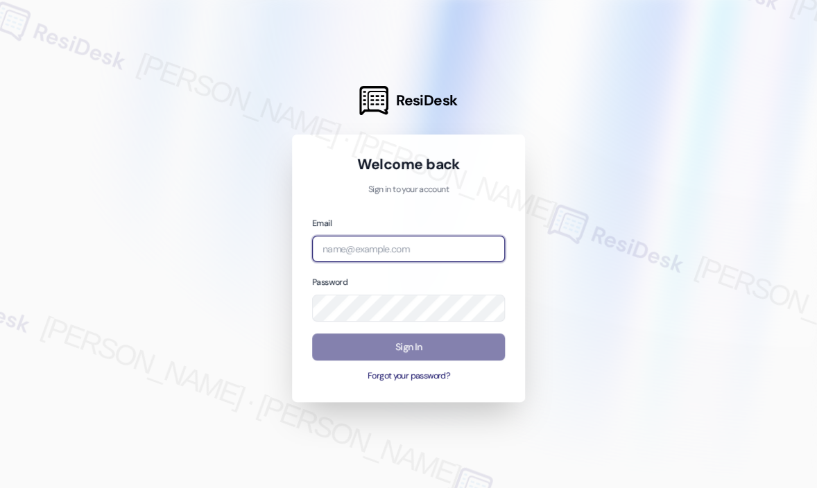
click at [388, 249] on input "email" at bounding box center [408, 249] width 193 height 27
type input "automated-surveys-kane_realty-[PERSON_NAME].roles@kane_[DOMAIN_NAME]"
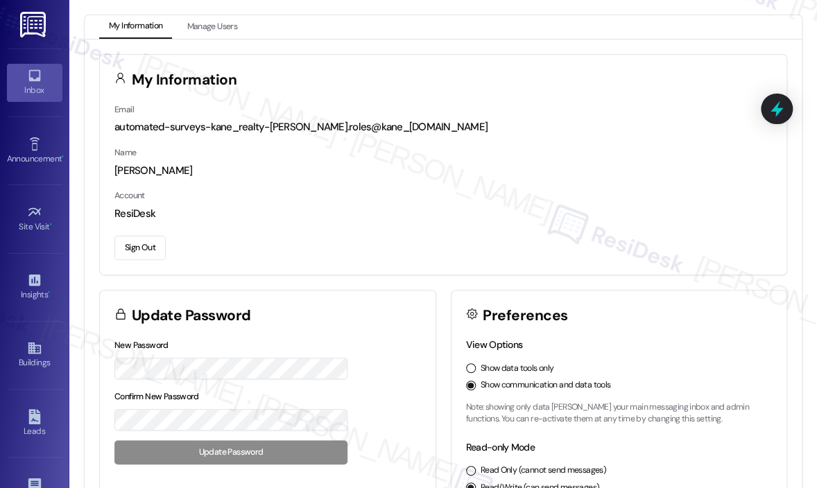
click at [25, 83] on div "Inbox" at bounding box center [34, 90] width 69 height 14
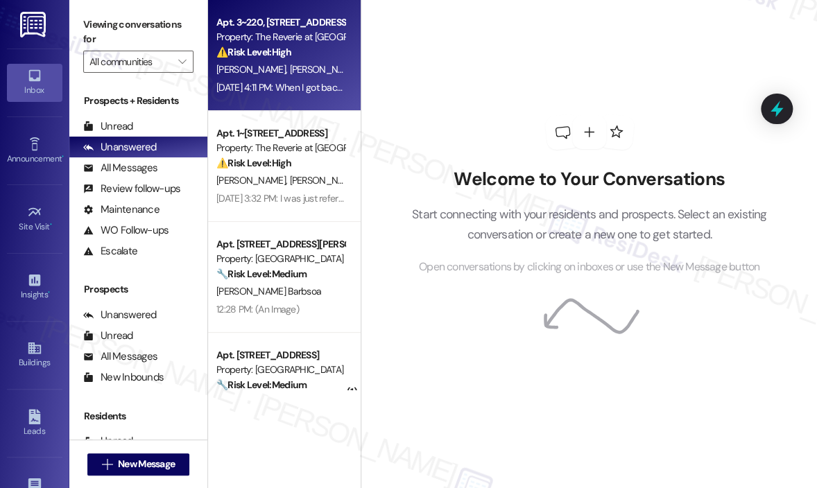
click at [291, 65] on span "[PERSON_NAME]" at bounding box center [324, 69] width 69 height 12
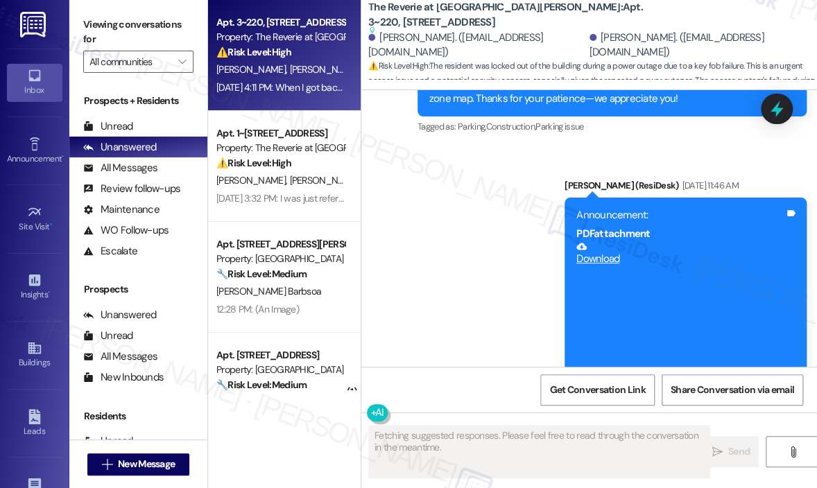
scroll to position [6354, 0]
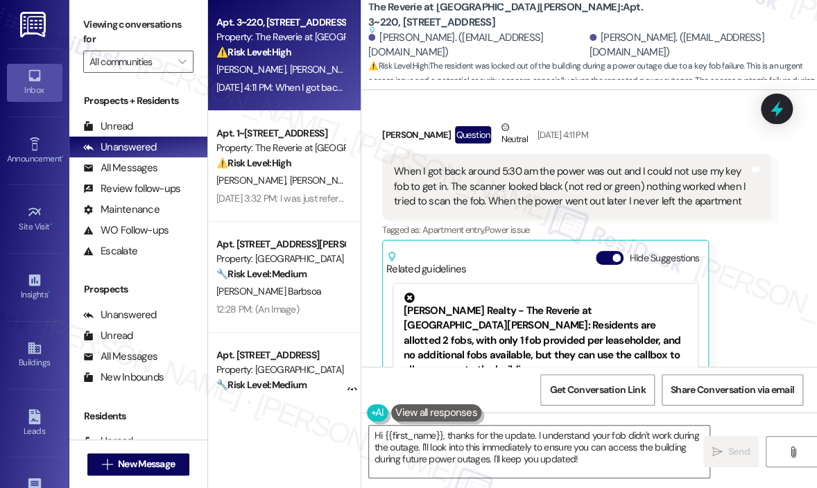
click at [766, 269] on div "[PERSON_NAME] Question Neutral [DATE] 4:11 PM When I got back around 5:30 am th…" at bounding box center [576, 298] width 389 height 356
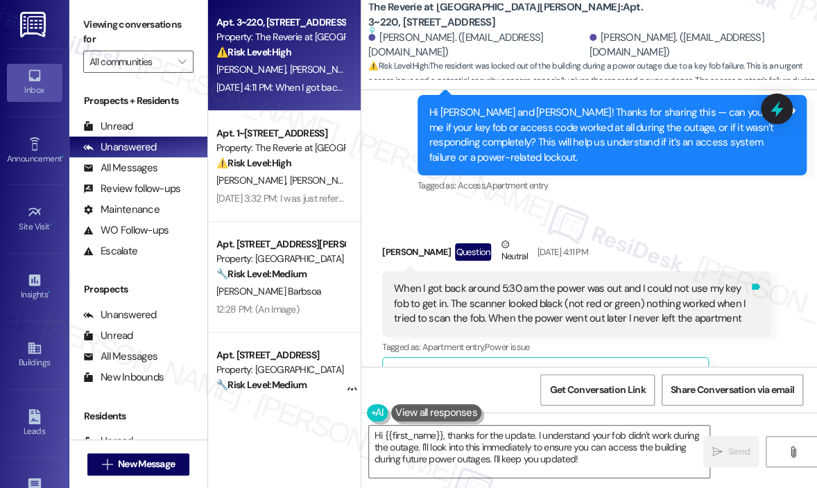
scroll to position [6147, 0]
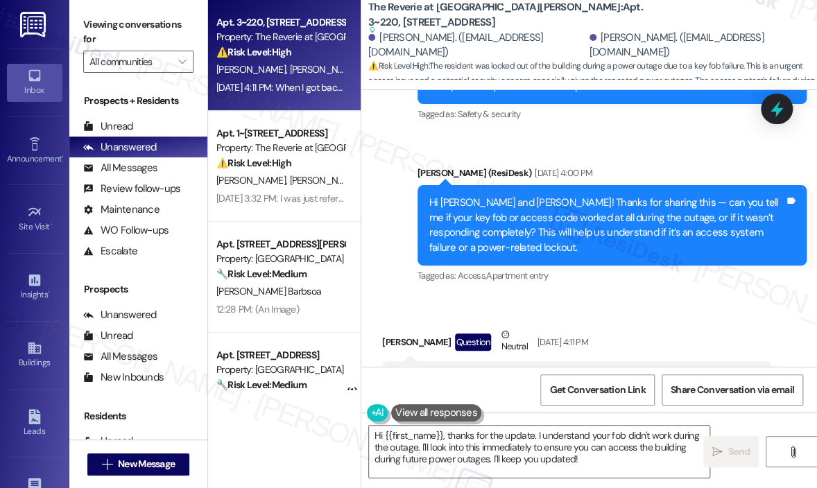
click at [544, 372] on div "When I got back around 5:30 am the power was out and I could not use my key fob…" at bounding box center [571, 394] width 355 height 44
click at [543, 372] on div "When I got back around 5:30 am the power was out and I could not use my key fob…" at bounding box center [571, 394] width 355 height 44
copy div "When I got back around 5:30 am the power was out and I could not use my key fob…"
click at [476, 453] on textarea "Hi {{first_name}}, thanks for the update. I understand your fob didn't work dur…" at bounding box center [539, 452] width 340 height 52
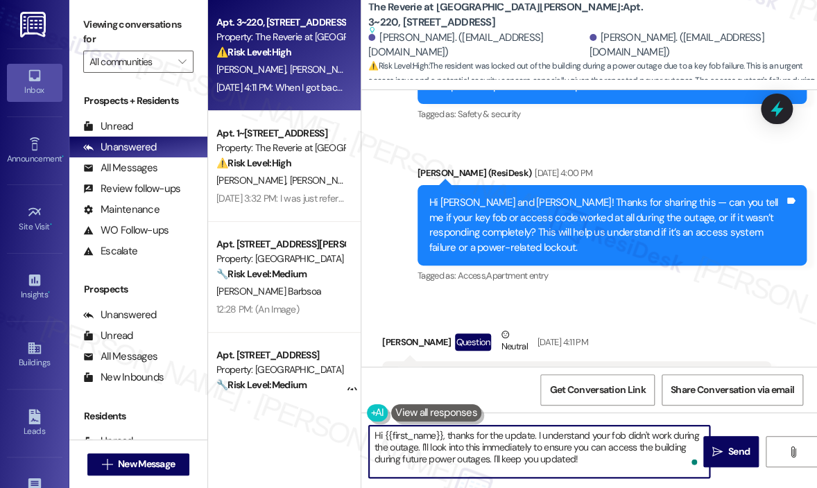
drag, startPoint x: 441, startPoint y: 433, endPoint x: 605, endPoint y: 463, distance: 166.4
click at [605, 481] on div "Hi {{first_name}}, thanks for the update. I understand your fob didn't work dur…" at bounding box center [589, 465] width 456 height 104
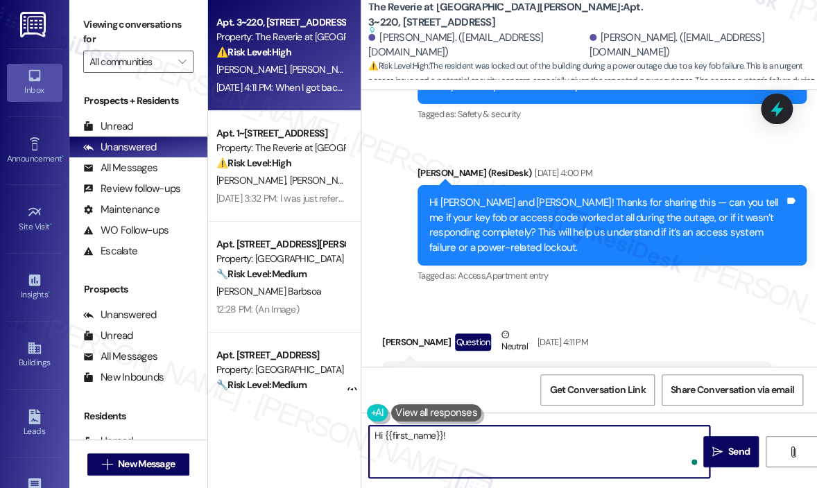
paste textarea "Sorry for the delayed response — do you still need help with the key fob issue,…"
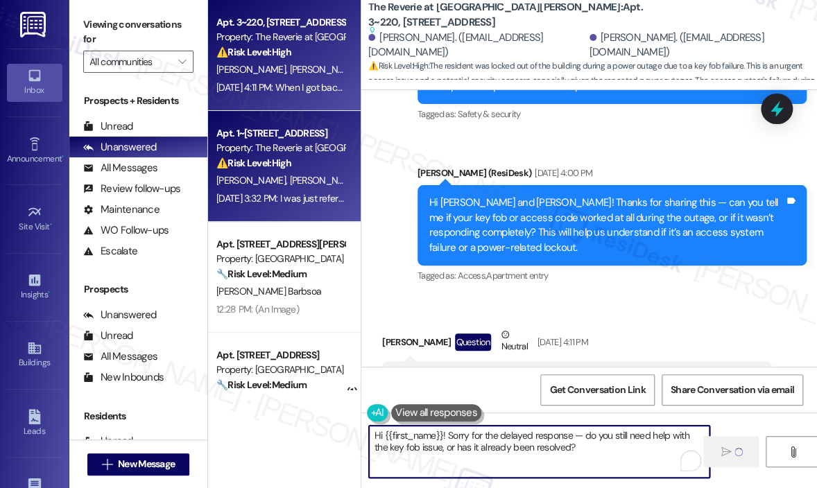
type textarea "Hi {{first_name}}! Sorry for the delayed response — do you still need help with…"
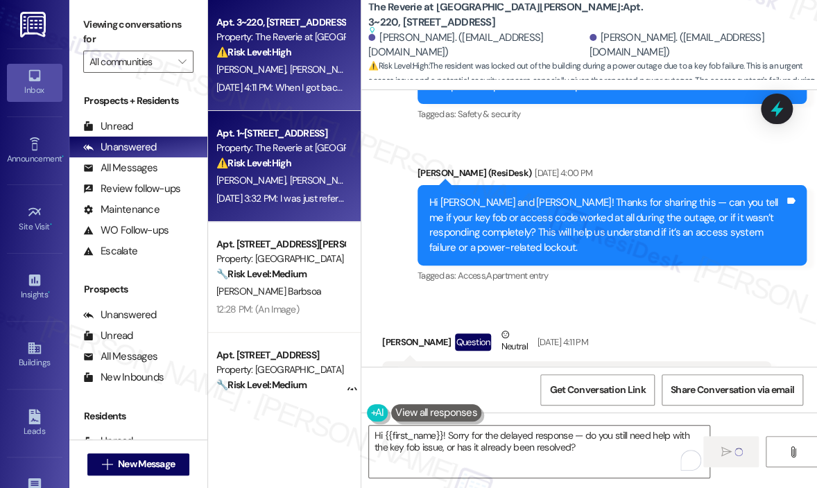
click at [308, 172] on div "[PERSON_NAME] [PERSON_NAME]" at bounding box center [280, 180] width 131 height 17
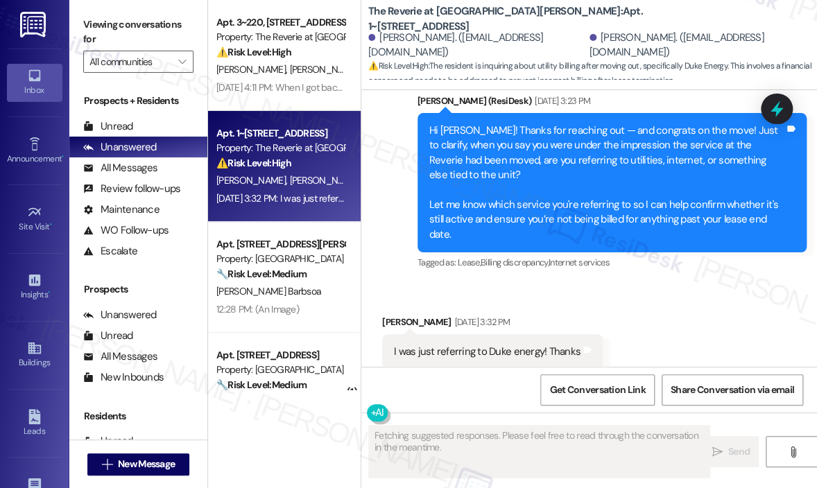
scroll to position [2900, 0]
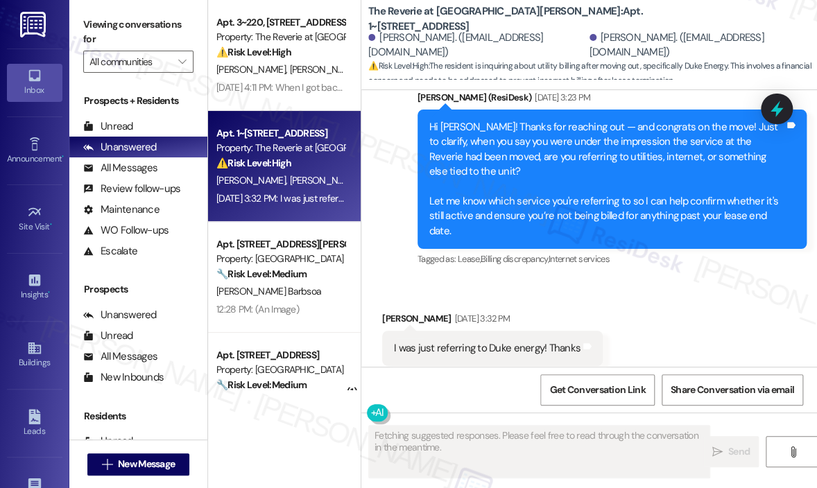
click at [663, 283] on div "Received via SMS [PERSON_NAME] [DATE] 3:32 PM I was just referring to Duke ener…" at bounding box center [589, 338] width 456 height 117
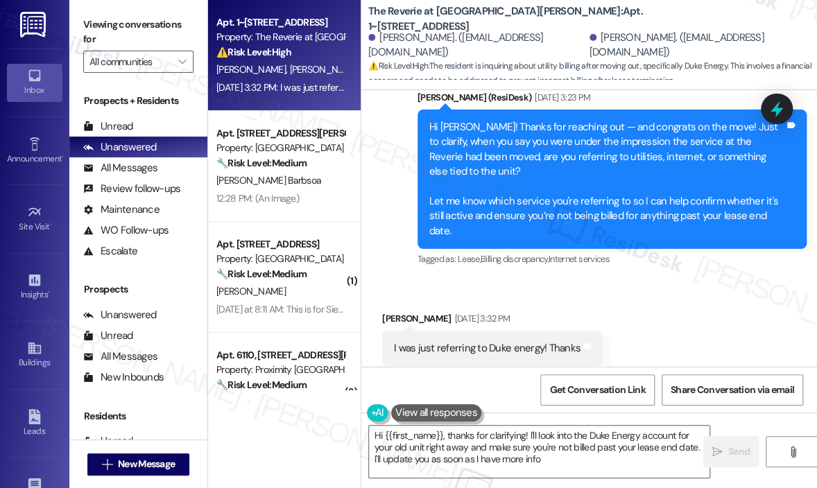
type textarea "Hi {{first_name}}, thanks for clarifying! I'll look into the Duke Energy accoun…"
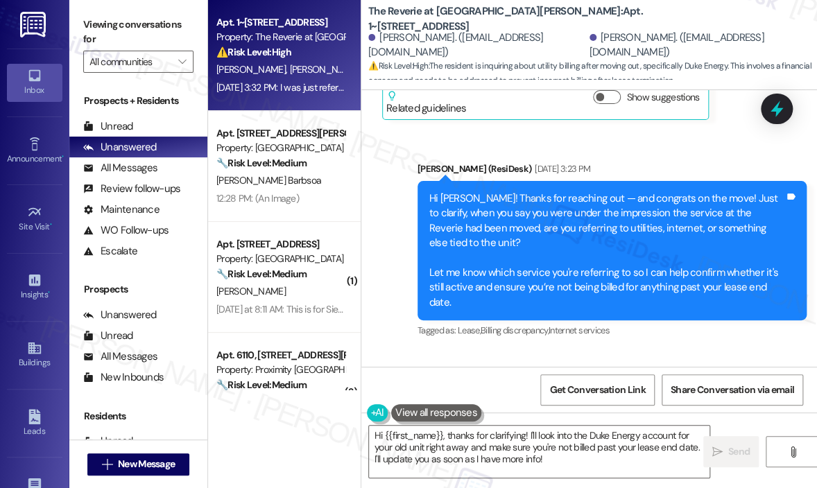
scroll to position [2831, 0]
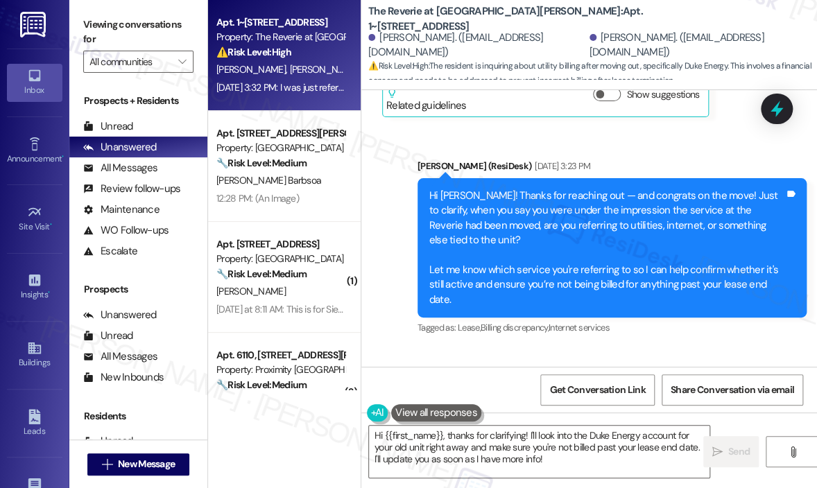
click at [666, 128] on div "Sent via SMS [PERSON_NAME] (ResiDesk) [DATE] 3:23 PM Hi [PERSON_NAME]! Thanks f…" at bounding box center [589, 238] width 456 height 221
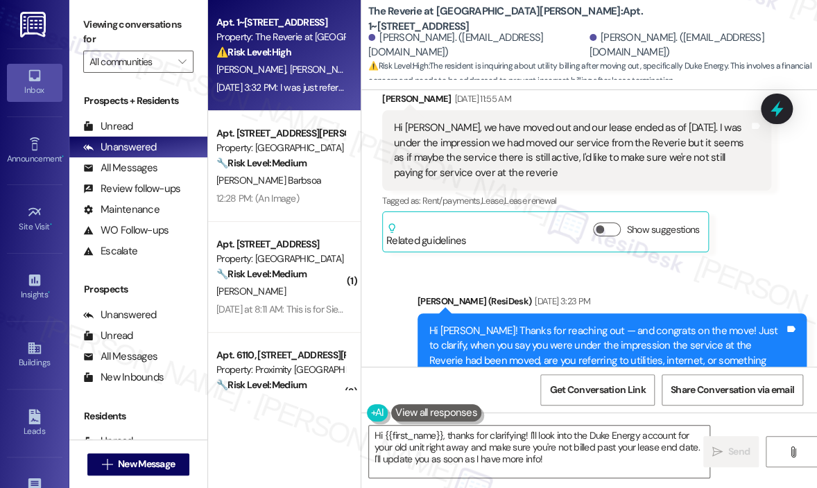
scroll to position [2693, 0]
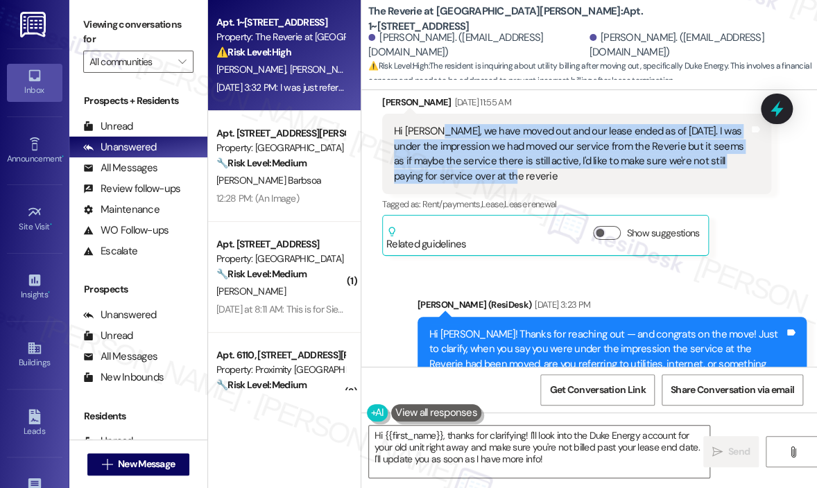
drag, startPoint x: 507, startPoint y: 166, endPoint x: 433, endPoint y: 122, distance: 86.5
click at [433, 124] on div "Hi [PERSON_NAME], we have moved out and our lease ended as of [DATE]. I was und…" at bounding box center [571, 154] width 355 height 60
copy div "we have moved out and our lease ended as of [DATE]. I was under the impression …"
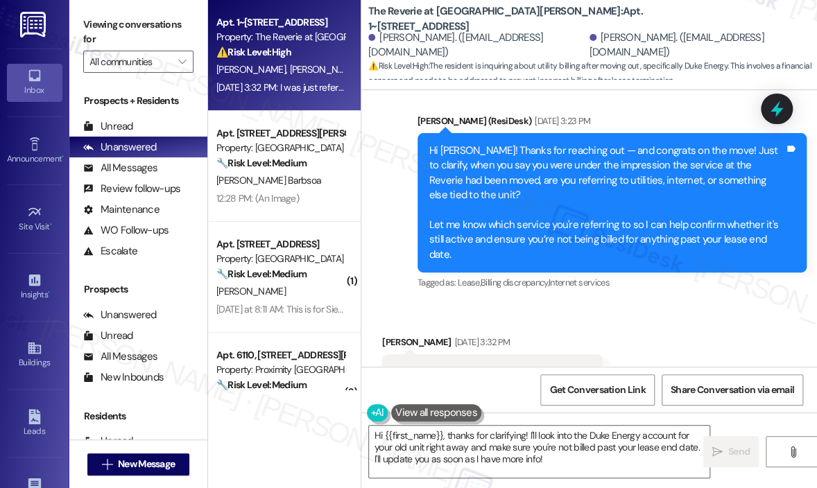
scroll to position [2901, 0]
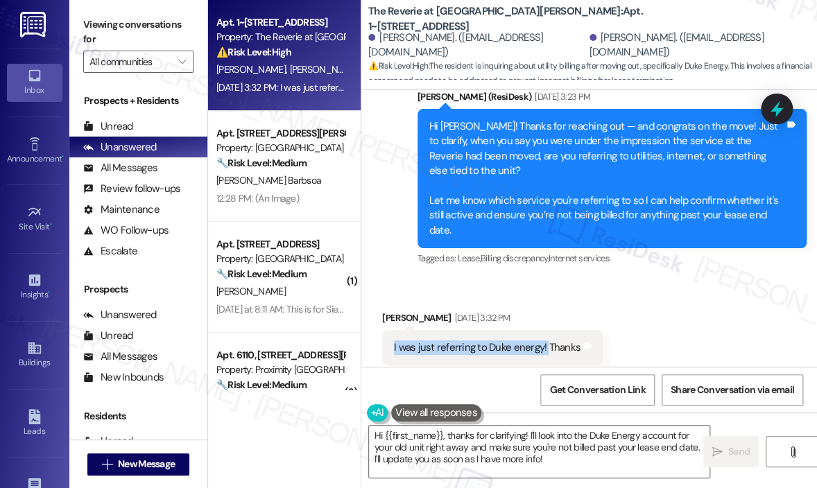
drag, startPoint x: 543, startPoint y: 321, endPoint x: 391, endPoint y: 314, distance: 152.0
click at [391, 330] on div "I was just referring to Duke energy! Thanks Tags and notes" at bounding box center [492, 347] width 221 height 35
copy div "I was just referring to Duke energy!"
click at [550, 449] on textarea "Hi {{first_name}}, thanks for clarifying! I'll look into the Duke Energy accoun…" at bounding box center [539, 452] width 340 height 52
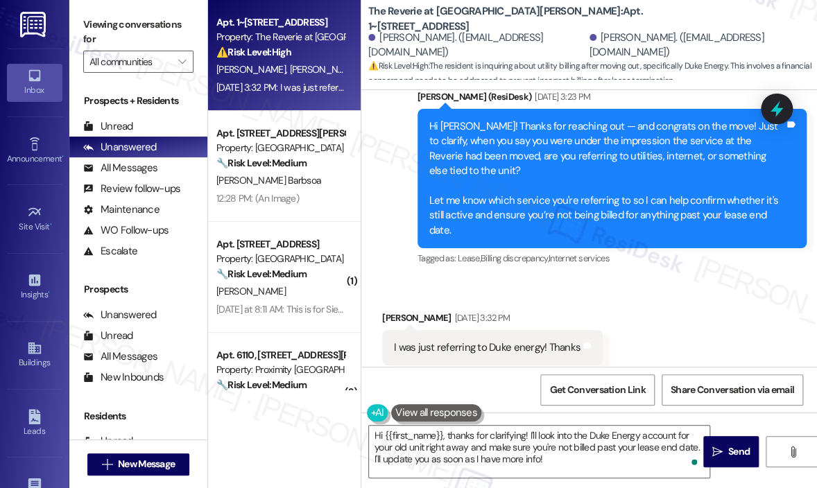
click at [692, 293] on div "Received via SMS [PERSON_NAME] [DATE] 3:32 PM I was just referring to Duke ener…" at bounding box center [589, 337] width 456 height 117
click at [774, 112] on icon at bounding box center [776, 108] width 17 height 21
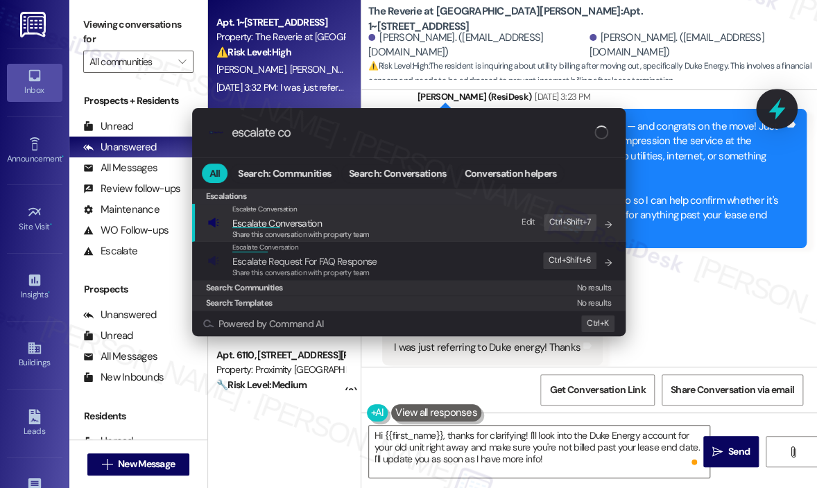
type input "escalate con"
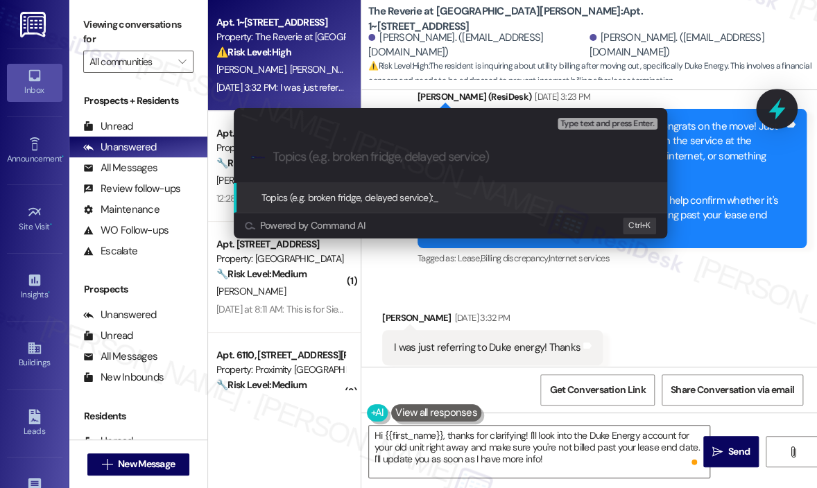
type input "Confirmation Needed on Duke Energy Service Termination at Reverie"
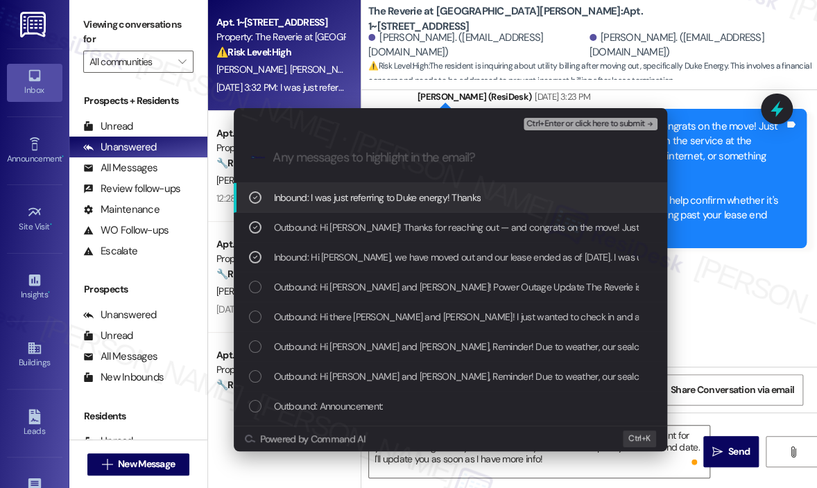
click at [588, 119] on span "Ctrl+Enter or click here to submit" at bounding box center [585, 124] width 119 height 10
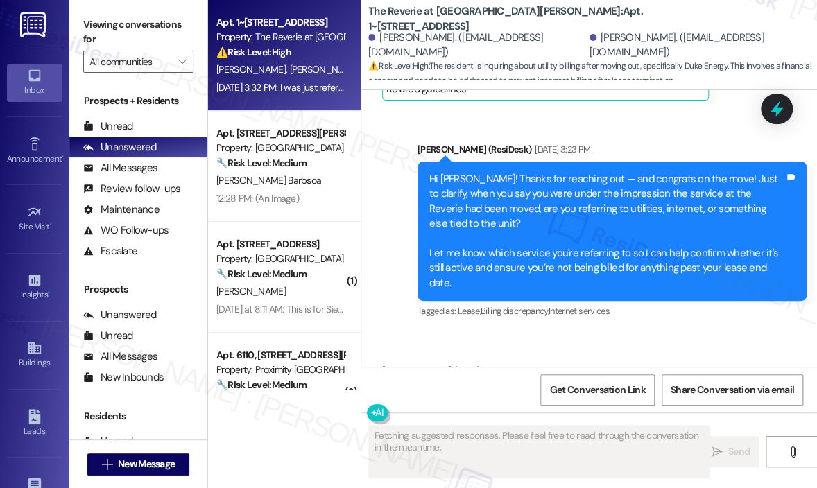
scroll to position [2900, 0]
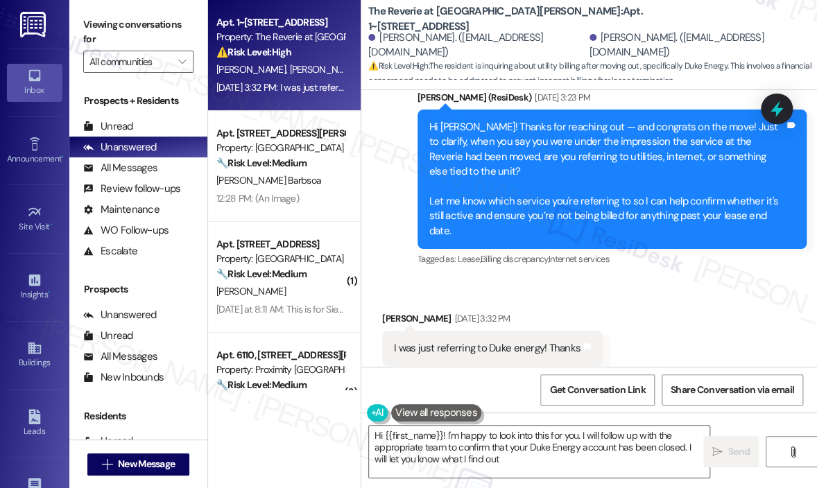
type textarea "Hi {{first_name}}! I'm happy to look into this for you. I will follow up with t…"
click at [638, 279] on div "Received via SMS [PERSON_NAME] [DATE] 3:32 PM I was just referring to Duke ener…" at bounding box center [589, 337] width 456 height 117
click at [623, 453] on textarea "Hi {{first_name}}! I'm happy to look into this for you. I will follow up with t…" at bounding box center [539, 452] width 340 height 52
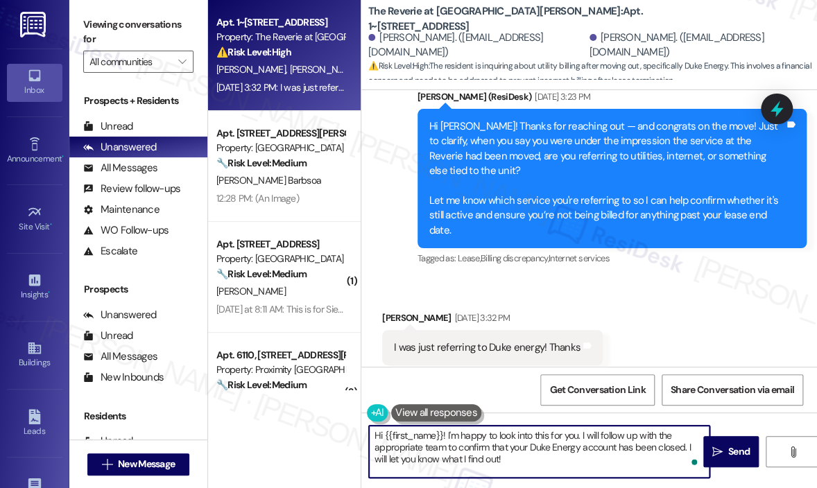
click at [623, 453] on textarea "Hi {{first_name}}! I'm happy to look into this for you. I will follow up with t…" at bounding box center [539, 452] width 340 height 52
click at [728, 449] on span "Send" at bounding box center [738, 452] width 21 height 15
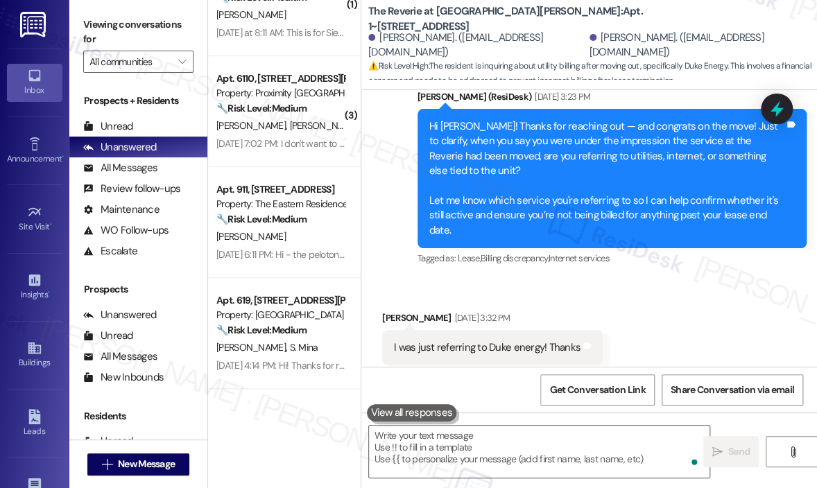
scroll to position [2900, 0]
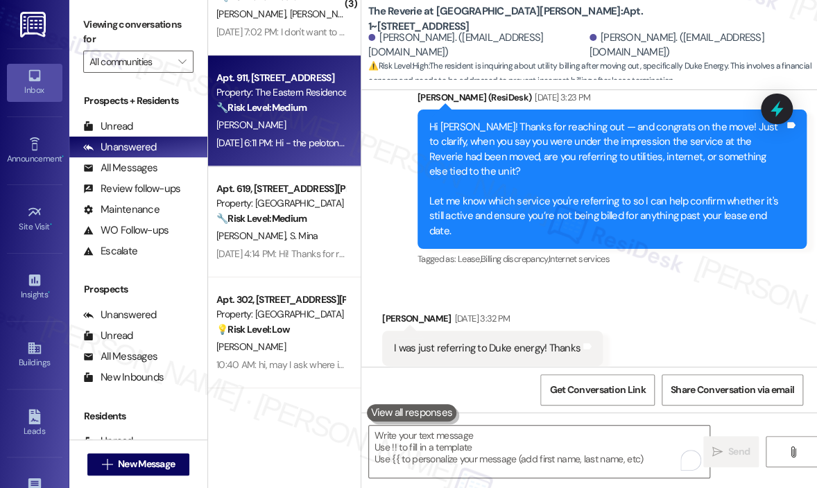
click at [293, 163] on div "Apt. 911, [STREET_ADDRESS] Property: The Eastern Residences at [GEOGRAPHIC_DATA…" at bounding box center [284, 110] width 153 height 111
type textarea "Fetching suggested responses. Please feel free to read through the conversation…"
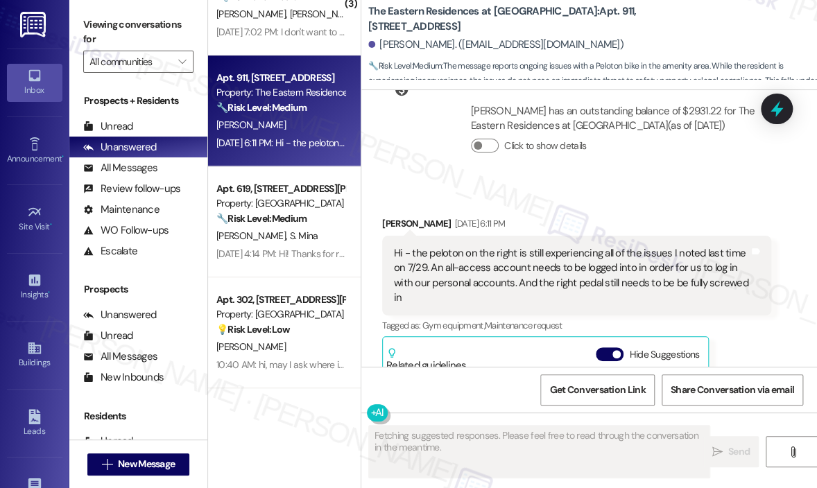
scroll to position [4210, 0]
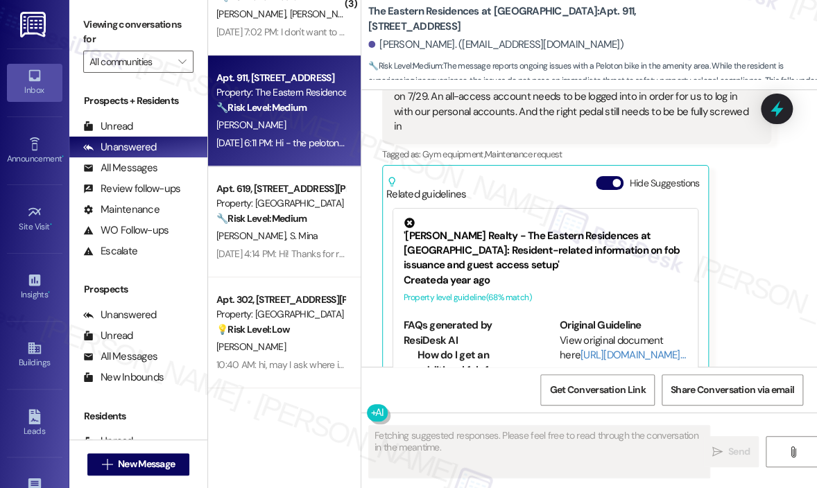
click at [735, 239] on div "[PERSON_NAME] [DATE] 6:11 PM Hi - the peloton on the right is still experiencin…" at bounding box center [576, 223] width 389 height 356
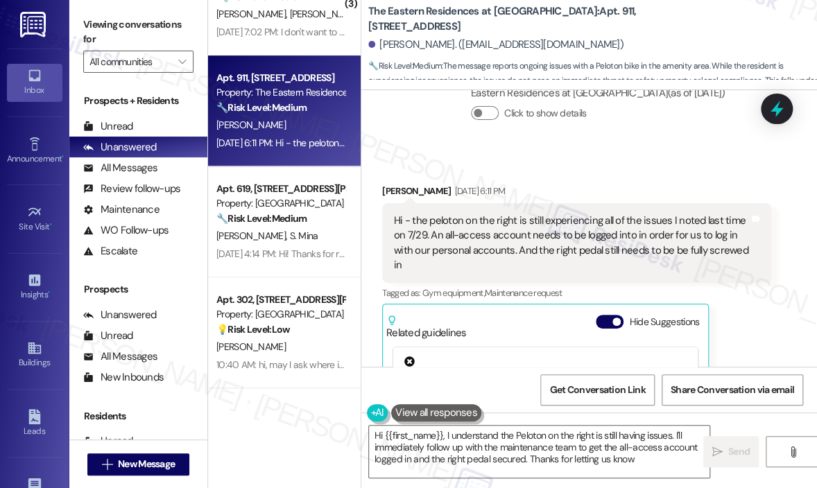
type textarea "Hi {{first_name}}, I understand the Peloton on the right is still having issues…"
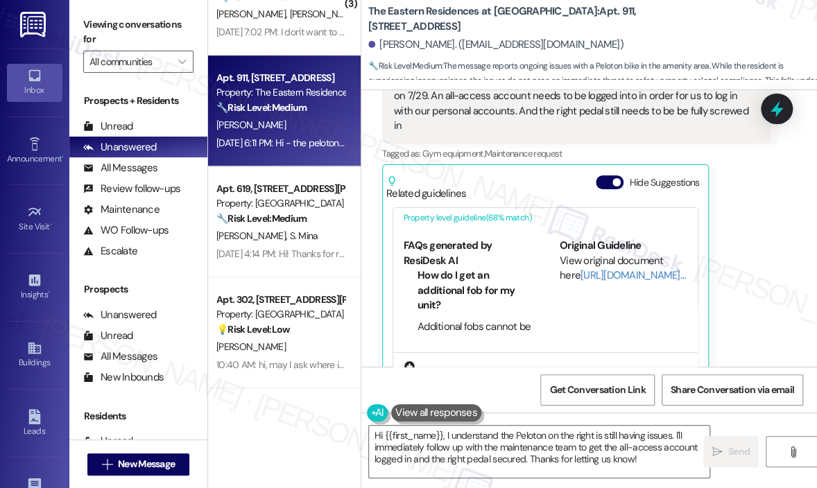
scroll to position [139, 0]
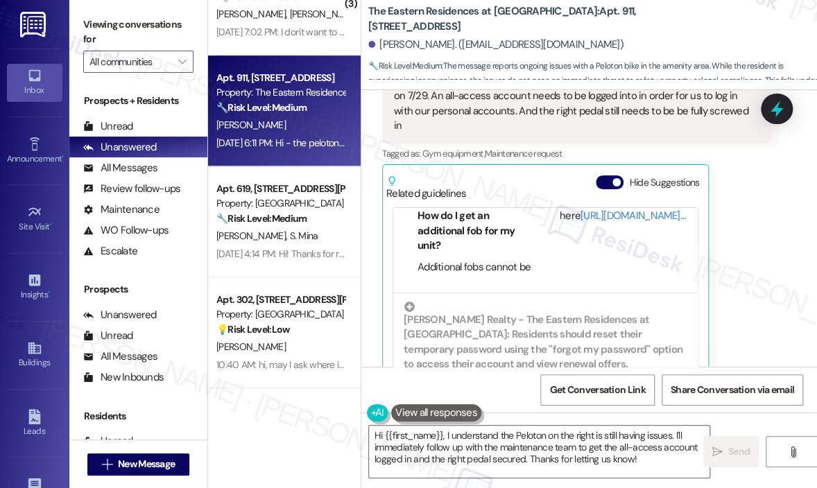
click at [743, 260] on div "[PERSON_NAME] [DATE] 6:11 PM Hi - the peloton on the right is still experiencin…" at bounding box center [576, 222] width 389 height 356
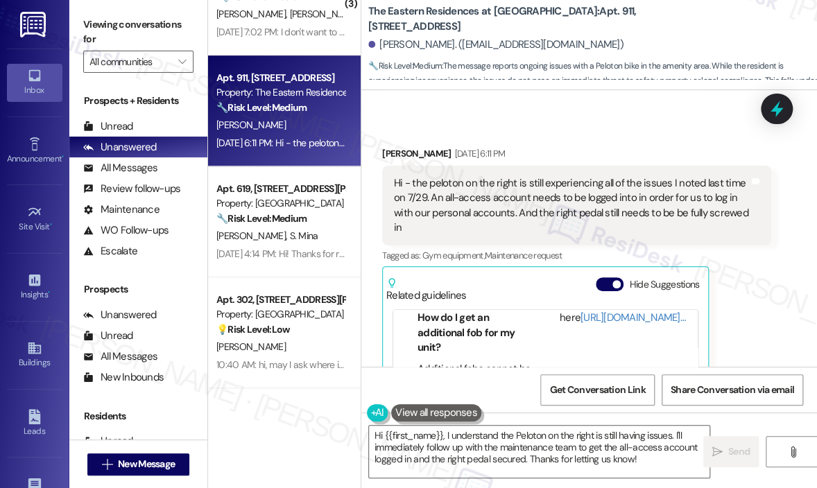
scroll to position [4003, 0]
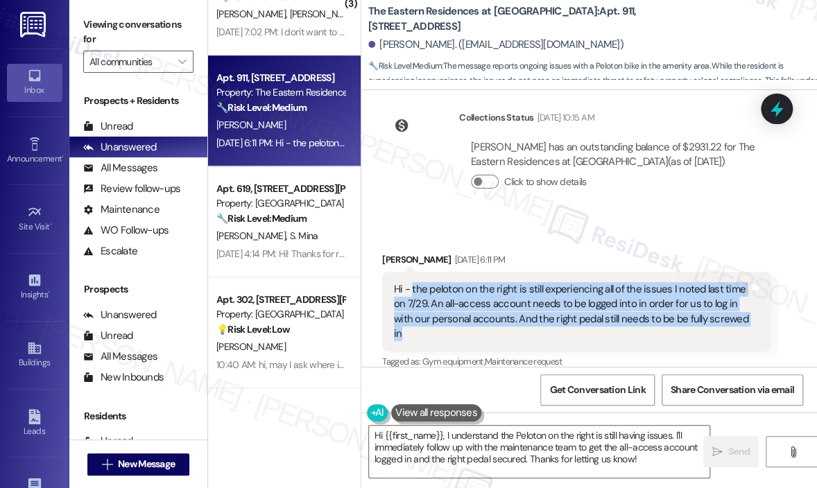
drag, startPoint x: 483, startPoint y: 283, endPoint x: 410, endPoint y: 246, distance: 81.6
click at [411, 282] on div "Hi - the peloton on the right is still experiencing all of the issues I noted l…" at bounding box center [571, 312] width 355 height 60
copy div "the peloton on the right is still experiencing all of the issues I noted last t…"
click at [601, 171] on div "Collections Status [DATE] 10:15 AM [PERSON_NAME] has an outstanding balance of …" at bounding box center [577, 160] width 410 height 121
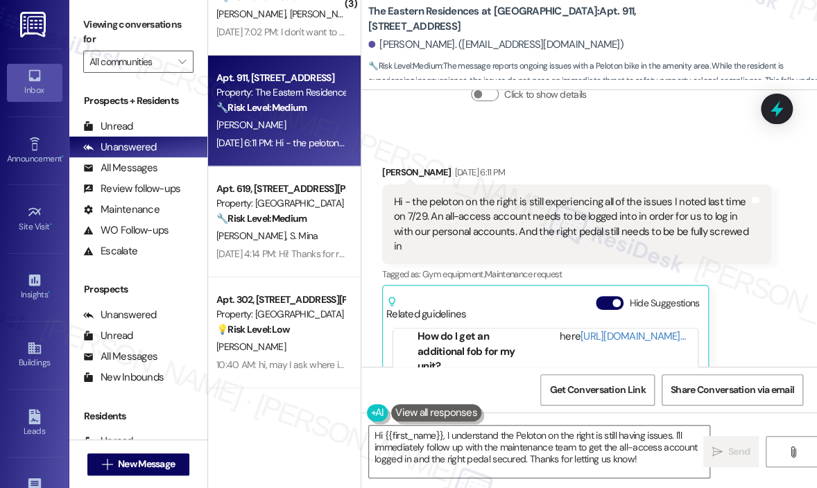
scroll to position [4211, 0]
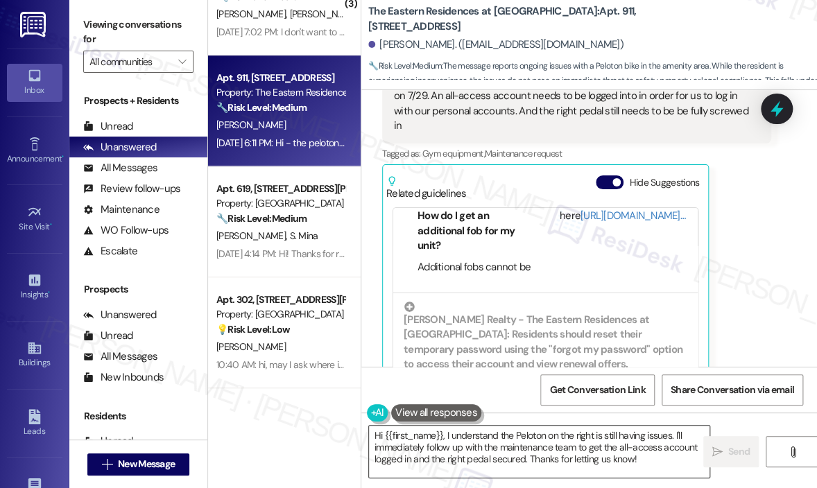
click at [558, 449] on textarea "Hi {{first_name}}, I understand the Peloton on the right is still having issues…" at bounding box center [539, 452] width 340 height 52
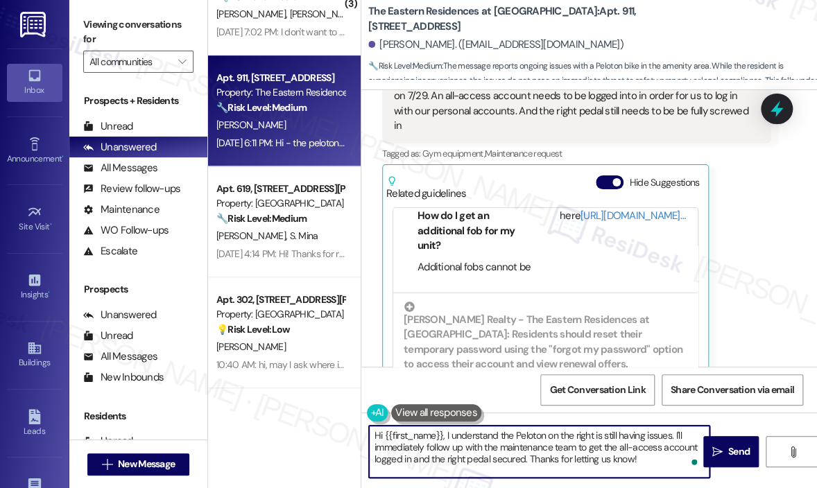
click at [558, 449] on textarea "Hi {{first_name}}, I understand the Peloton on the right is still having issues…" at bounding box center [539, 452] width 340 height 52
click at [558, 450] on textarea "Hi {{first_name}}, I understand the Peloton on the right is still having issues…" at bounding box center [539, 452] width 340 height 52
click at [598, 450] on textarea "Hi {{first_name}}, I understand the Peloton on the right is still having issues…" at bounding box center [539, 452] width 340 height 52
click at [621, 454] on textarea "Hi {{first_name}}, I understand the Peloton on the right is still having issues…" at bounding box center [539, 452] width 340 height 52
click at [625, 451] on textarea "Hi {{first_name}}, I understand the Peloton on the right is still having issues…" at bounding box center [539, 452] width 340 height 52
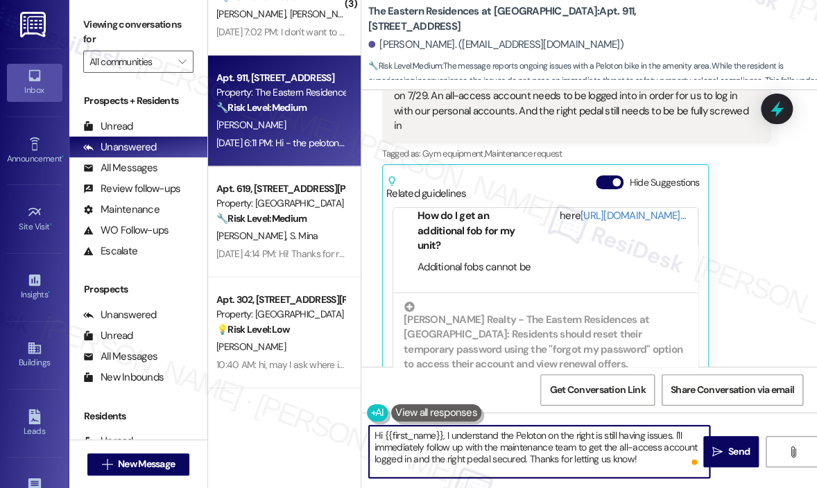
click at [602, 463] on textarea "Hi {{first_name}}, I understand the Peloton on the right is still having issues…" at bounding box center [539, 452] width 340 height 52
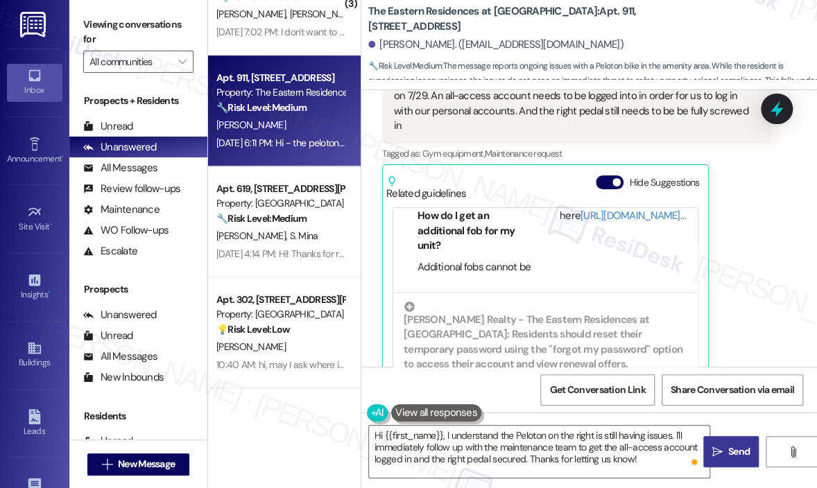
click at [721, 452] on icon "" at bounding box center [717, 452] width 10 height 11
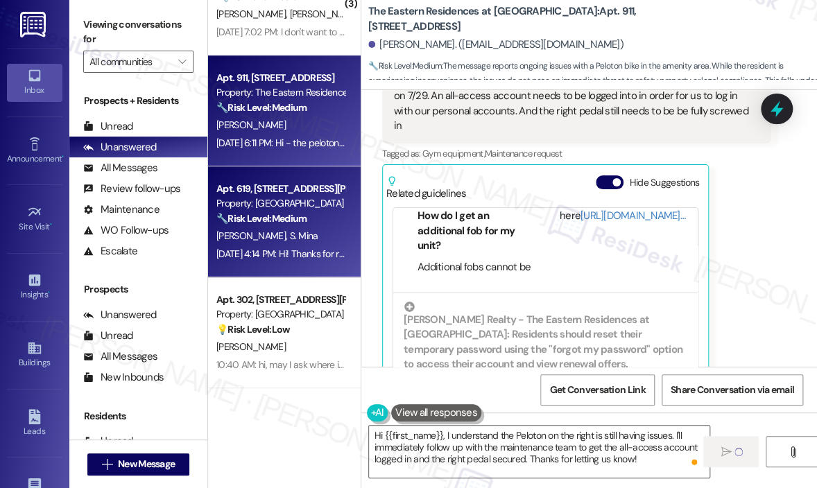
click at [286, 234] on div "[PERSON_NAME] [PERSON_NAME]" at bounding box center [280, 235] width 131 height 17
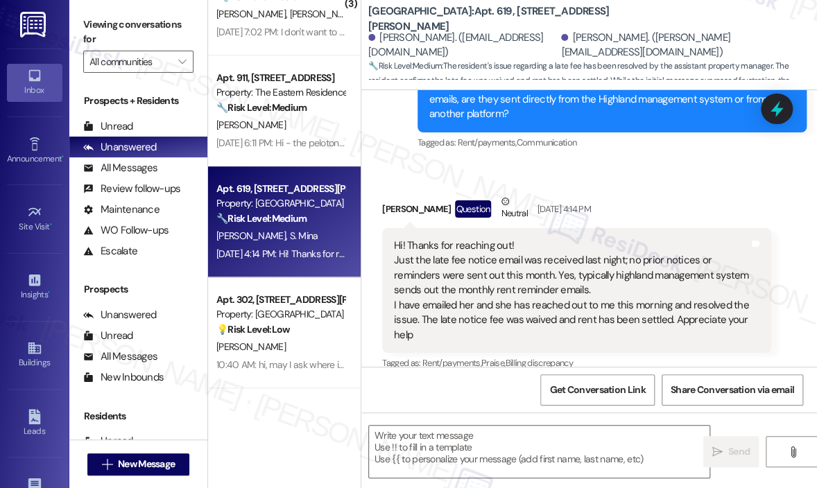
scroll to position [1373, 0]
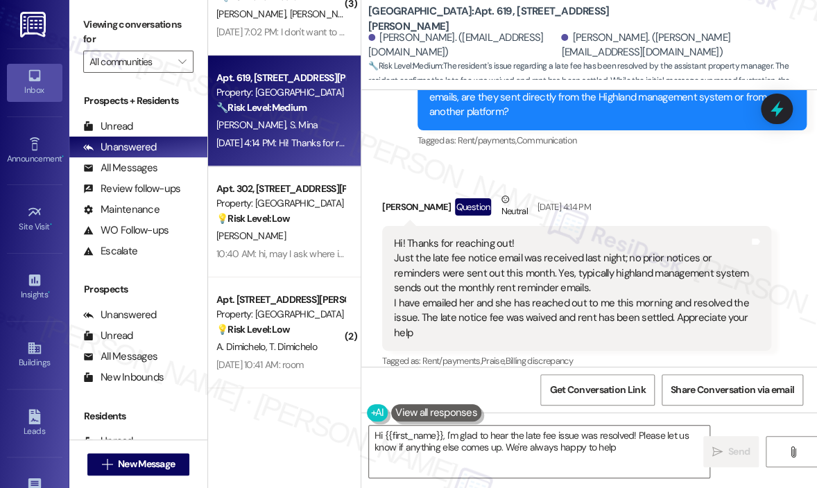
type textarea "Hi {{first_name}}, I'm glad to hear the late fee issue was resolved! Please let…"
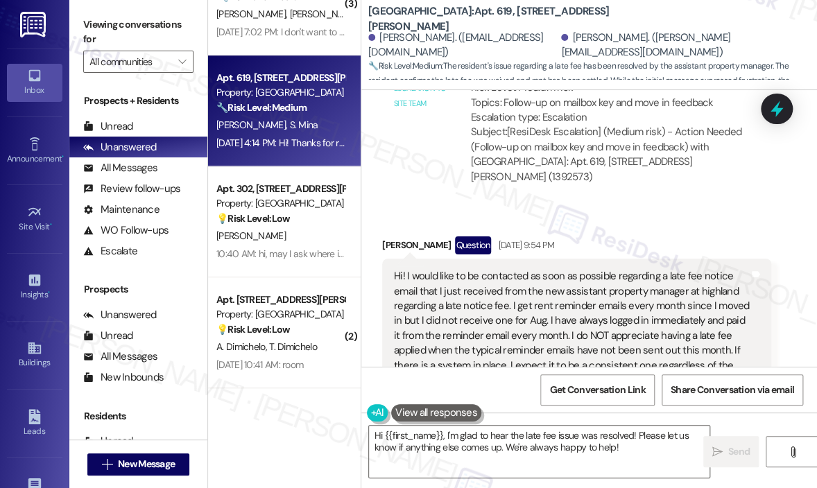
scroll to position [749, 0]
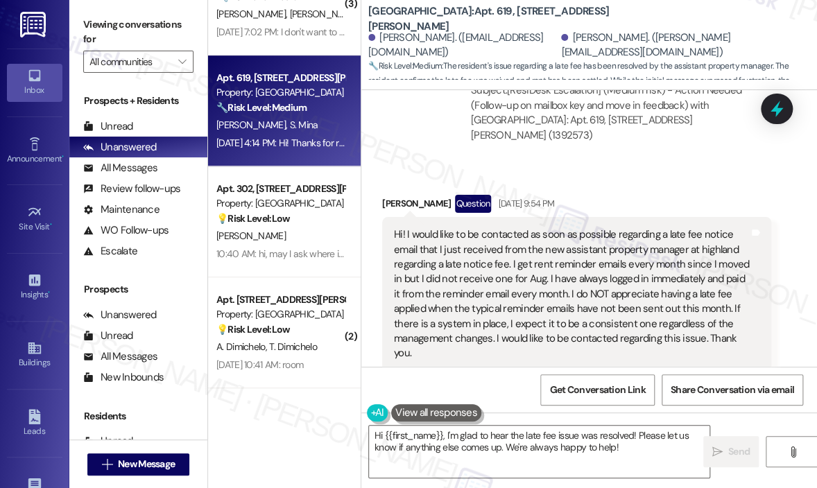
click at [566, 169] on div "Received via SMS [PERSON_NAME] Question [DATE] 9:54 PM Hi! I would like to be c…" at bounding box center [589, 283] width 456 height 239
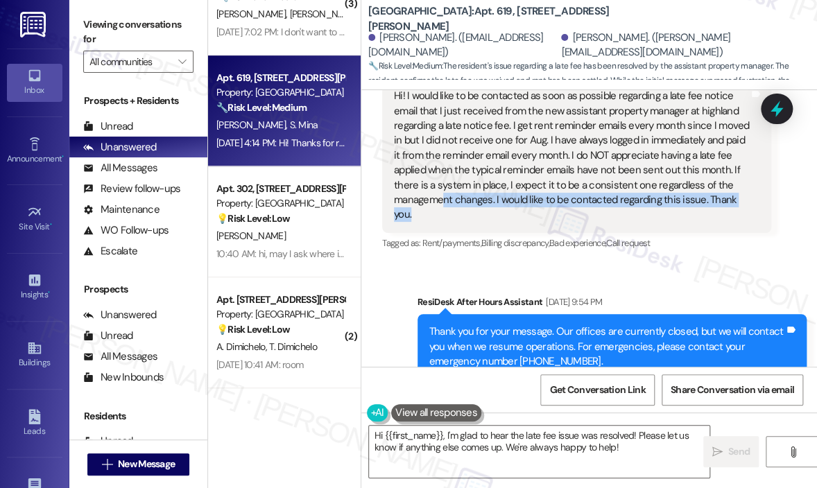
scroll to position [818, 0]
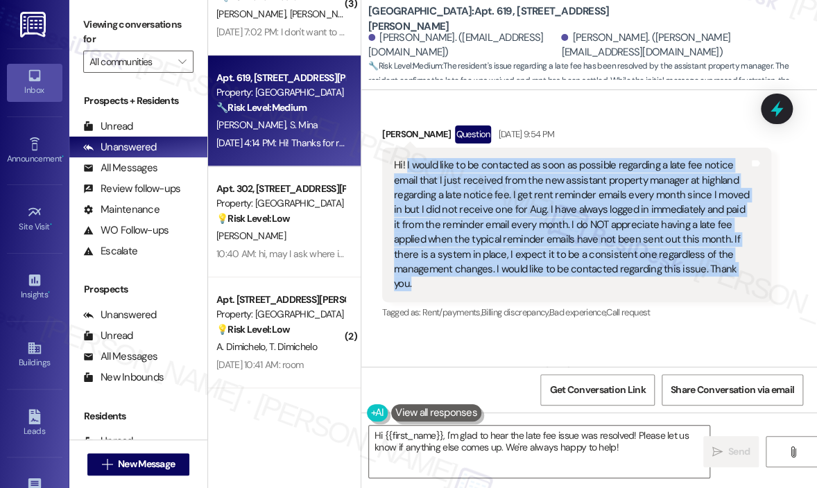
drag, startPoint x: 438, startPoint y: 195, endPoint x: 404, endPoint y: 148, distance: 58.5
click at [405, 158] on div "Hi! I would like to be contacted as soon as possible regarding a late fee notic…" at bounding box center [571, 225] width 355 height 134
copy div "I would like to be contacted as soon as possible regarding a late fee notice em…"
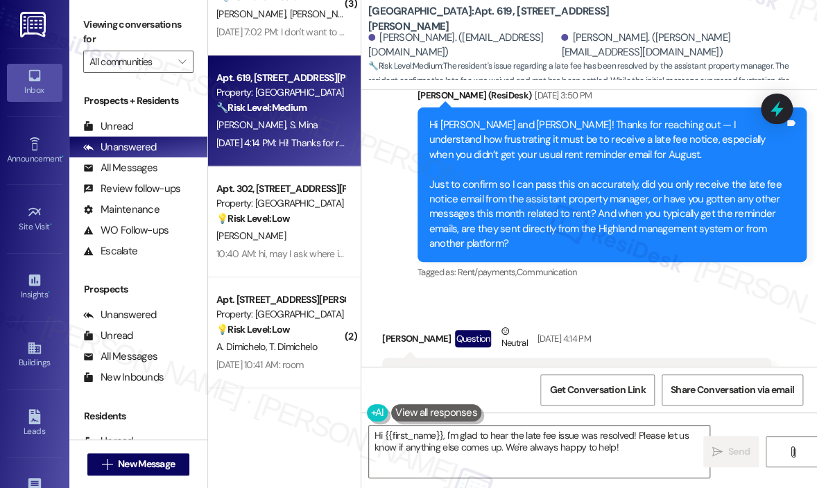
scroll to position [1373, 0]
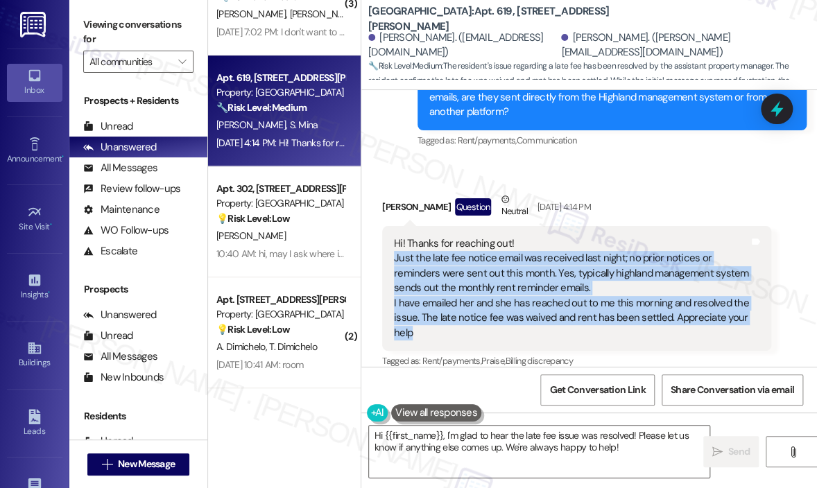
drag, startPoint x: 480, startPoint y: 311, endPoint x: 388, endPoint y: 239, distance: 116.5
click at [388, 241] on div "Hi! Thanks for reaching out! Just the late fee notice email was received last n…" at bounding box center [576, 288] width 389 height 125
copy div "Just the late fee notice email was received last night; no prior notices or rem…"
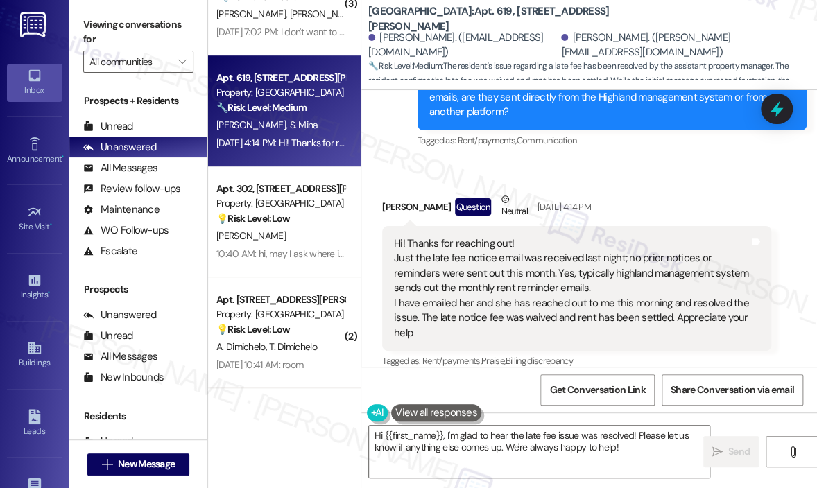
click at [663, 207] on div "[PERSON_NAME] Question Neutral [DATE] 4:14 PM" at bounding box center [576, 209] width 389 height 34
click at [584, 442] on textarea "Hi {{first_name}}, I'm glad to hear the late fee issue was resolved! Please let…" at bounding box center [539, 452] width 340 height 52
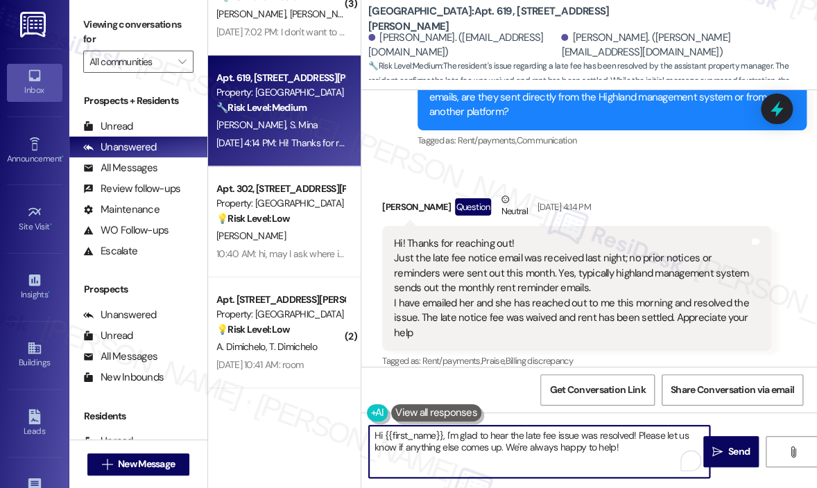
click at [646, 447] on textarea "Hi {{first_name}}, I'm glad to hear the late fee issue was resolved! Please let…" at bounding box center [539, 452] width 340 height 52
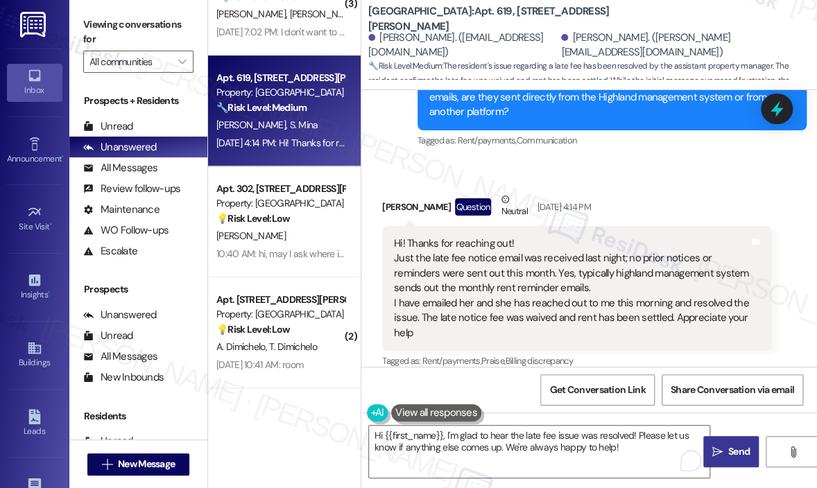
click at [714, 449] on icon "" at bounding box center [717, 452] width 10 height 11
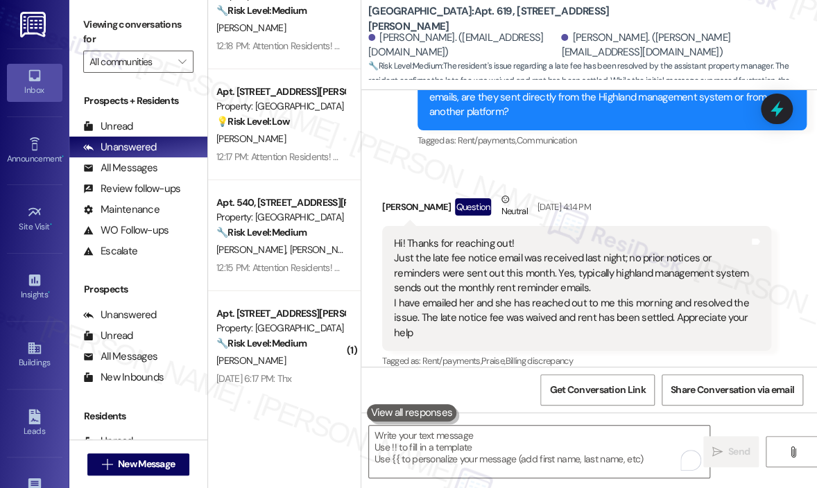
scroll to position [1496, 0]
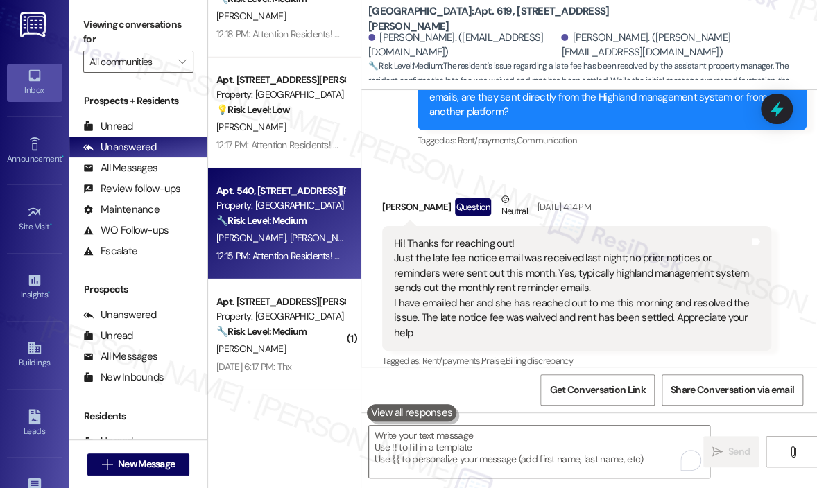
click at [290, 241] on span "[PERSON_NAME]" at bounding box center [324, 238] width 69 height 12
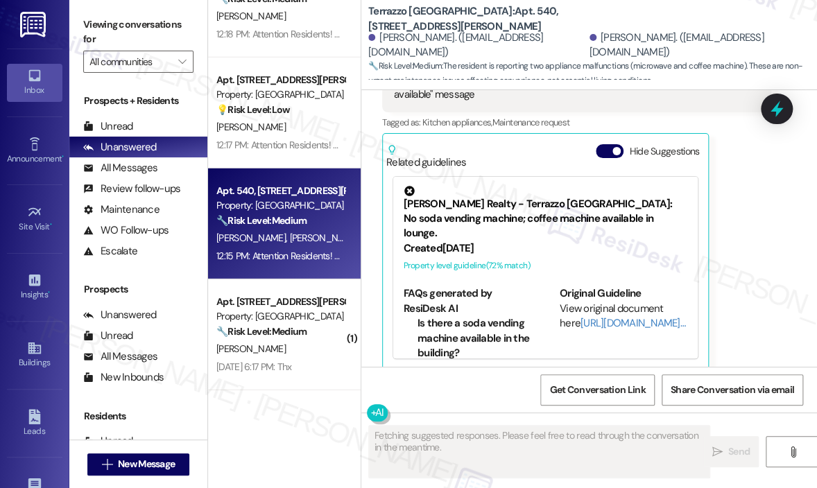
scroll to position [6272, 0]
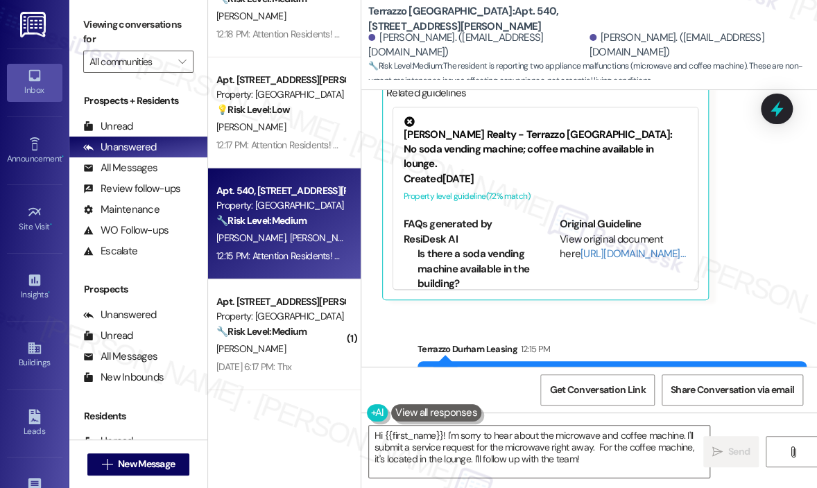
click at [750, 311] on div "Announcement, sent via SMS Terrazzo Durham Leasing 12:15 PM Attention Residents…" at bounding box center [589, 377] width 456 height 132
click at [743, 311] on div "Announcement, sent via SMS Terrazzo Durham Leasing 12:15 PM Attention Residents…" at bounding box center [589, 377] width 456 height 132
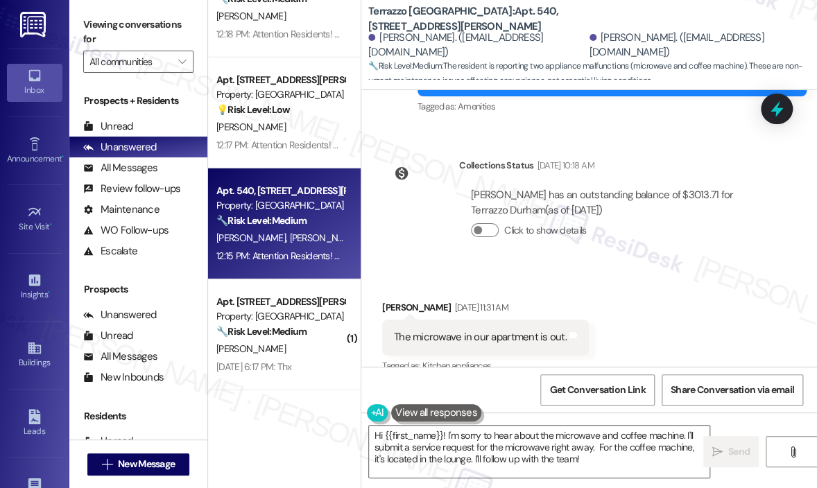
scroll to position [5856, 0]
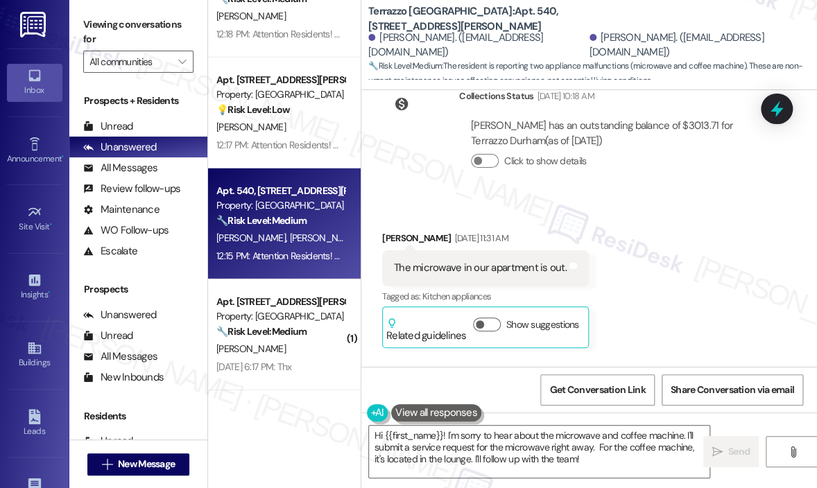
click at [510, 261] on div "The microwave in our apartment is out." at bounding box center [480, 268] width 173 height 15
click at [516, 261] on div "The microwave in our apartment is out." at bounding box center [480, 268] width 173 height 15
click at [517, 261] on div "The microwave in our apartment is out." at bounding box center [480, 268] width 173 height 15
copy div "The microwave in our apartment is out. Tags and notes"
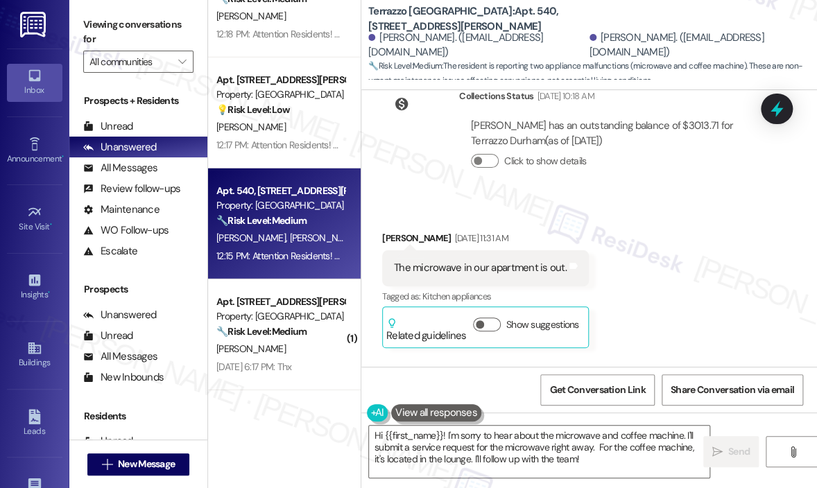
click at [635, 299] on div "Received via SMS [PERSON_NAME] [DATE] 11:31 AM The microwave in our apartment i…" at bounding box center [589, 463] width 456 height 526
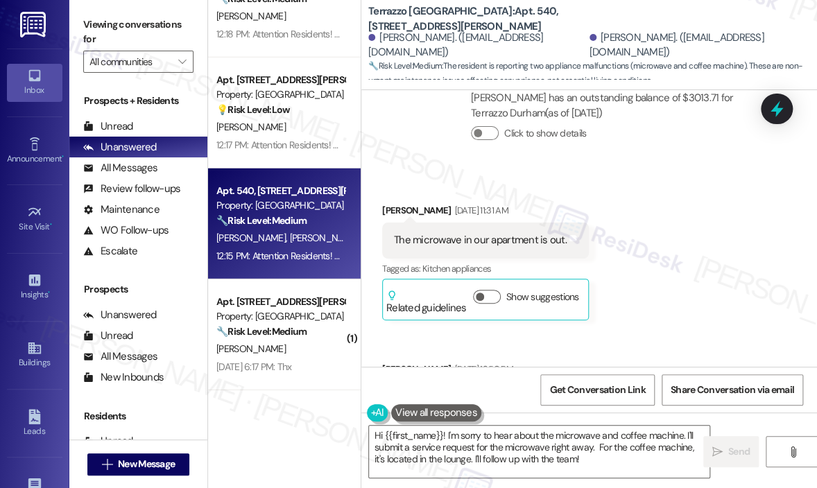
scroll to position [5883, 0]
drag, startPoint x: 488, startPoint y: 340, endPoint x: 388, endPoint y: 325, distance: 101.0
click at [388, 381] on div "Also the coffee machine is not working. I see the beans and I'm getting a "not …" at bounding box center [576, 406] width 389 height 51
copy div "Also the coffee machine is not working. I see the beans and I'm getting a "not …"
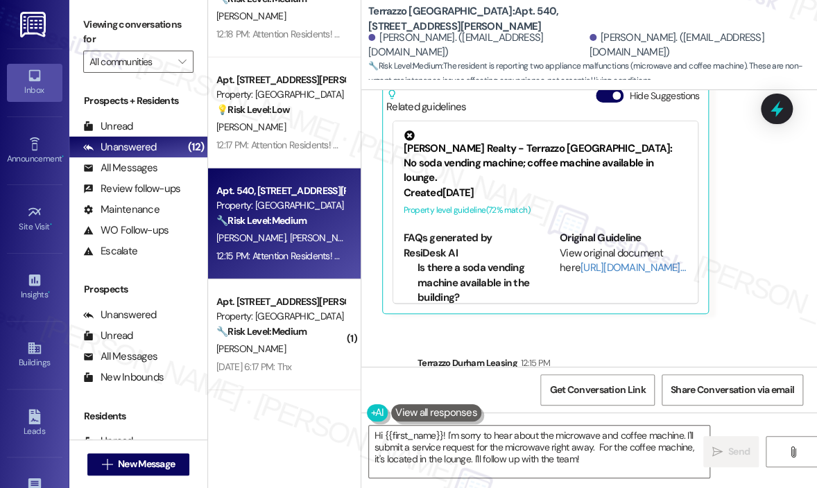
scroll to position [6272, 0]
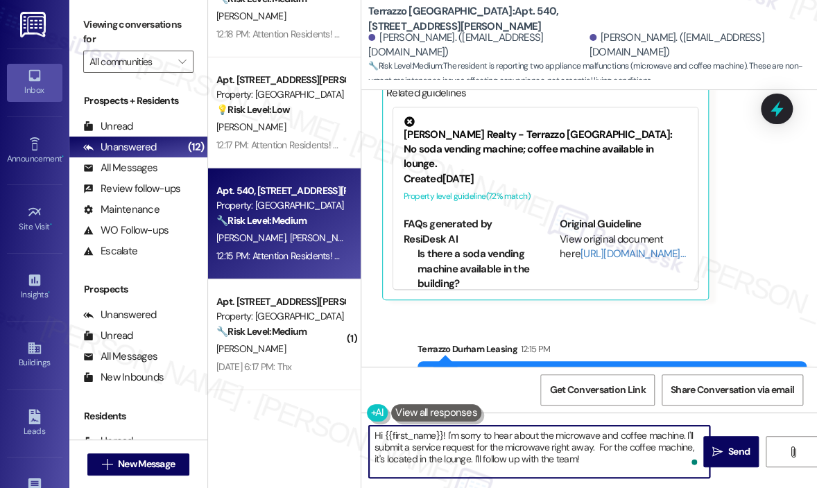
drag, startPoint x: 601, startPoint y: 470, endPoint x: 447, endPoint y: 434, distance: 158.1
click at [447, 434] on textarea "Hi {{first_name}}! I'm sorry to hear about the microwave and coffee machine. I'…" at bounding box center [539, 452] width 340 height 52
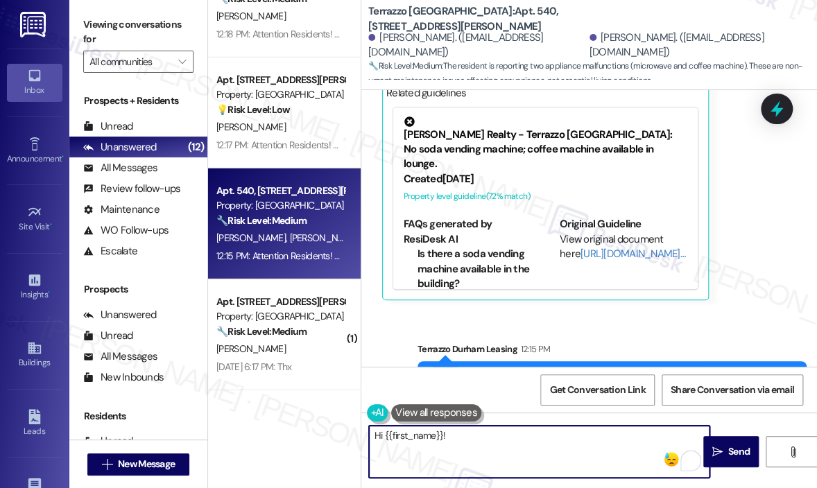
paste textarea "Thanks for letting us know — can you tell me when the microwave stopped working…"
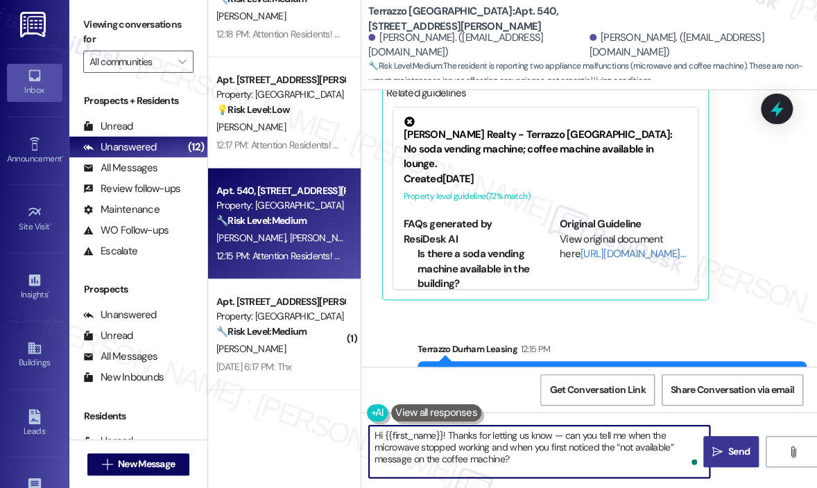
type textarea "Hi {{first_name}}! Thanks for letting us know — can you tell me when the microw…"
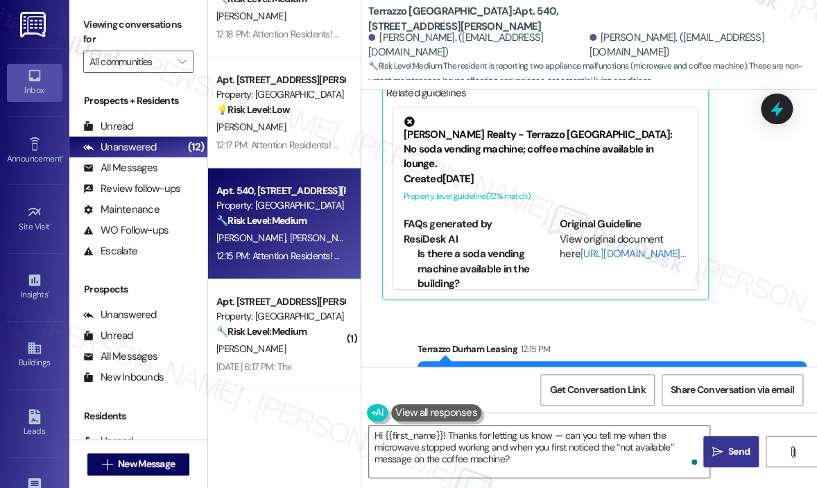
click at [732, 451] on span "Send" at bounding box center [738, 452] width 21 height 15
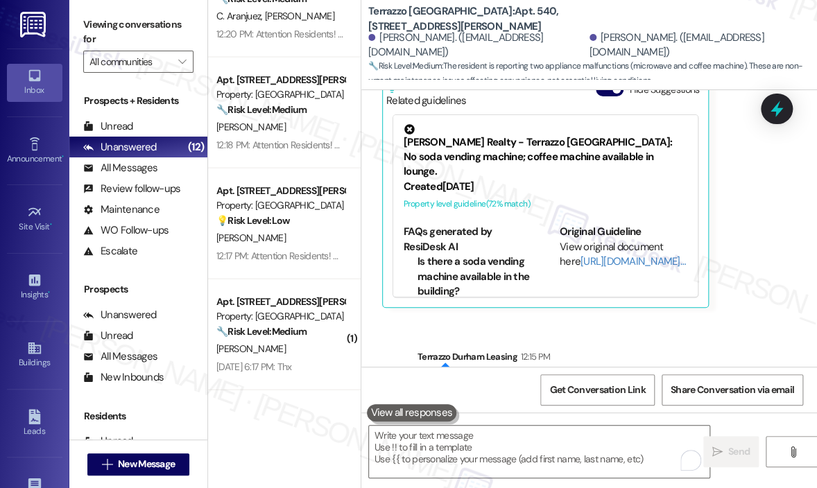
scroll to position [6399, 0]
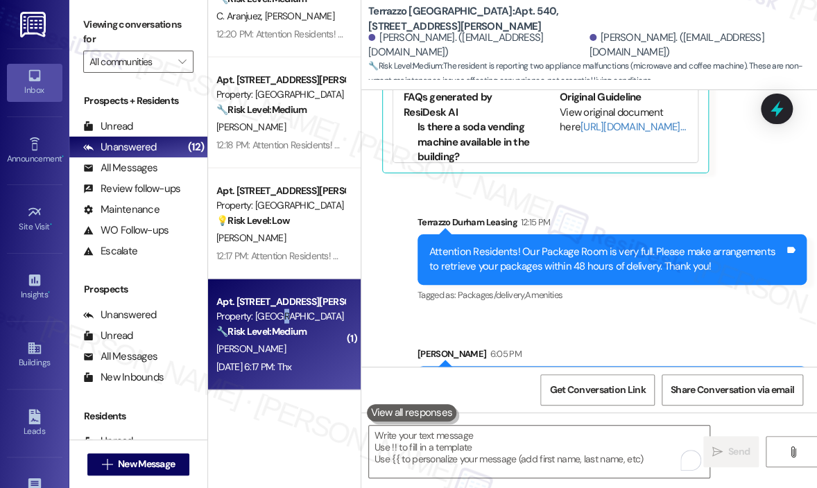
click at [277, 322] on div "Property: [GEOGRAPHIC_DATA]" at bounding box center [280, 316] width 128 height 15
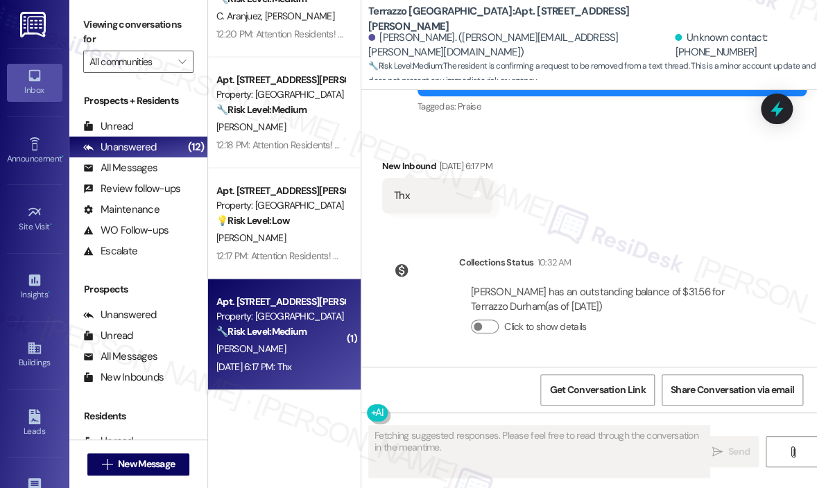
scroll to position [3071, 0]
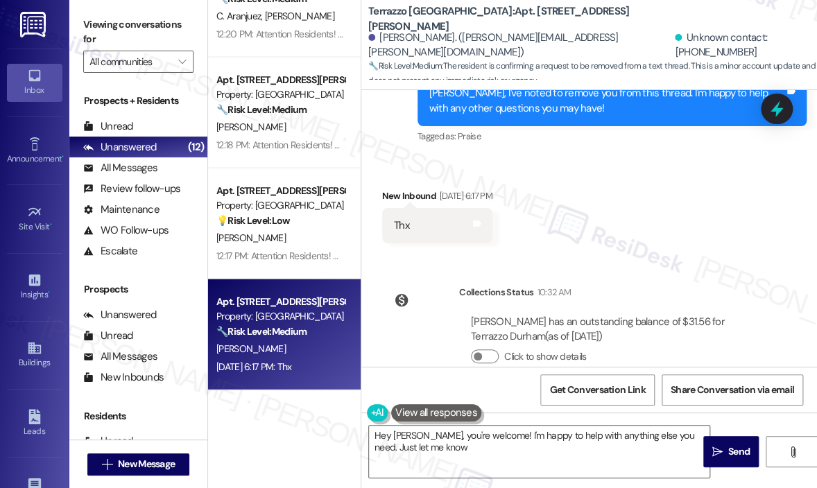
type textarea "Hey [PERSON_NAME], you're welcome! I'm happy to help with anything else you nee…"
click at [513, 456] on textarea "Hey [PERSON_NAME], you're welcome! I'm happy to help with anything else you nee…" at bounding box center [539, 452] width 340 height 52
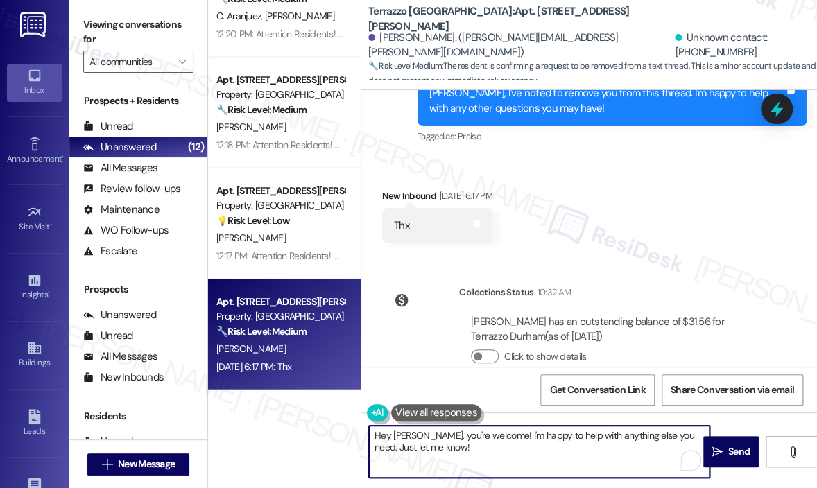
click at [560, 457] on textarea "Hey [PERSON_NAME], you're welcome! I'm happy to help with anything else you nee…" at bounding box center [539, 452] width 340 height 52
click at [716, 454] on icon "" at bounding box center [717, 452] width 10 height 11
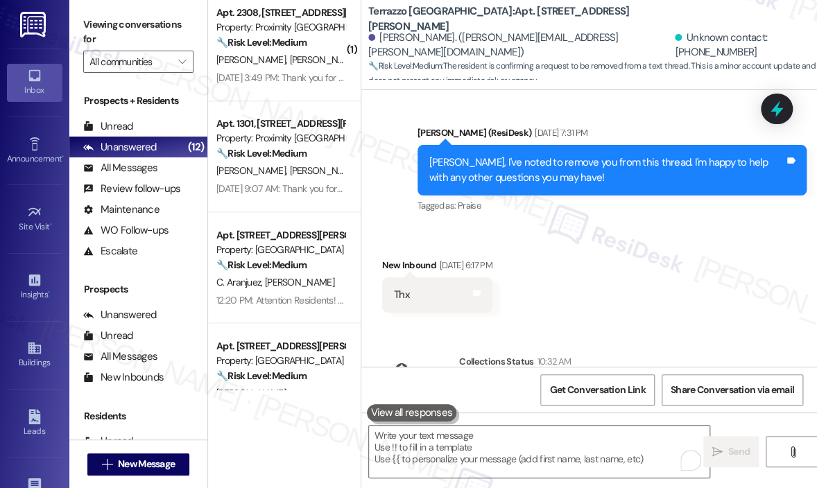
scroll to position [775, 0]
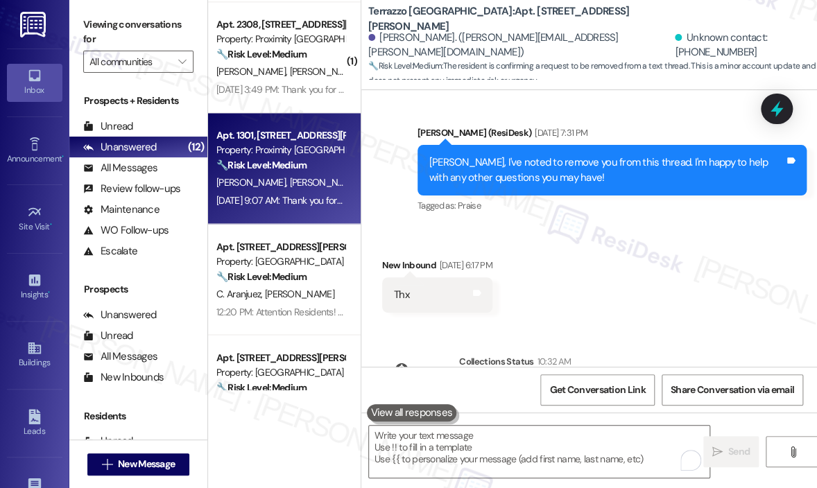
click at [300, 200] on div "[DATE] 9:07 AM: Thank you for your message. Our offices are currently closed, b…" at bounding box center [636, 200] width 841 height 12
type textarea "Fetching suggested responses. Please feel free to read through the conversation…"
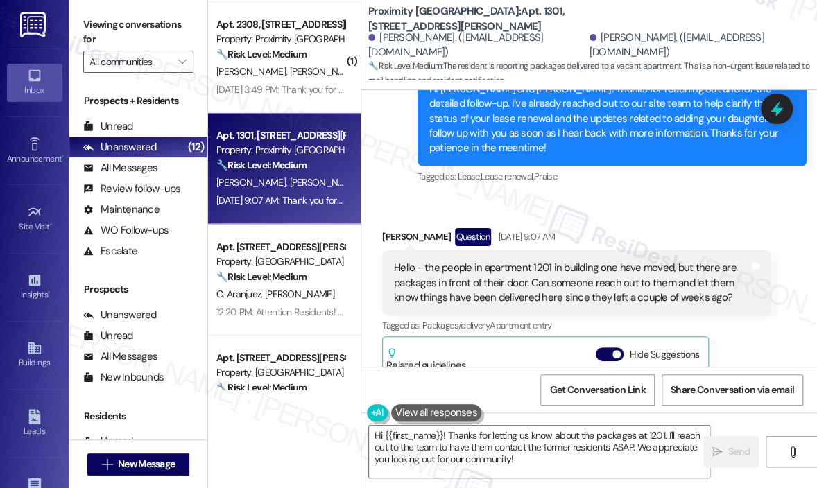
scroll to position [4133, 0]
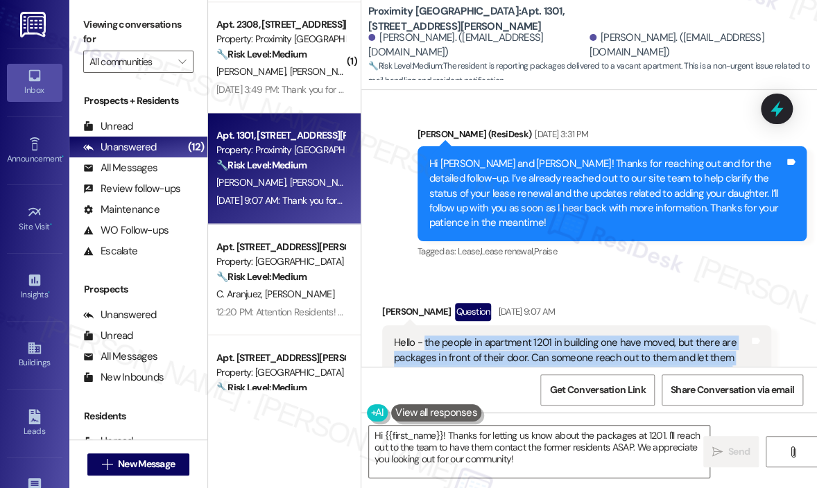
drag, startPoint x: 723, startPoint y: 282, endPoint x: 425, endPoint y: 247, distance: 300.2
click at [425, 336] on div "Hello - the people in apartment 1201 in building one have moved, but there are …" at bounding box center [571, 358] width 355 height 44
copy div "the people in apartment 1201 in building one have moved, but there are packages…"
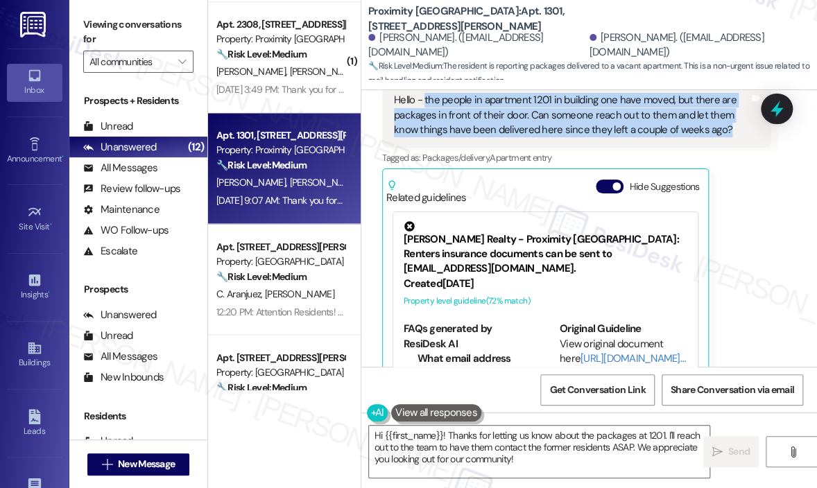
scroll to position [4480, 0]
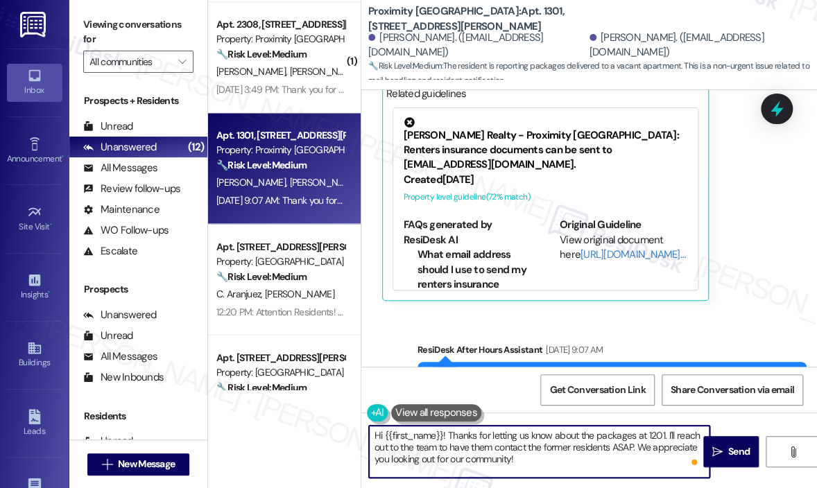
drag, startPoint x: 544, startPoint y: 457, endPoint x: 449, endPoint y: 437, distance: 97.1
click at [449, 437] on textarea "Hi {{first_name}}! Thanks for letting us know about the packages at 1201. I'll …" at bounding box center [539, 452] width 340 height 52
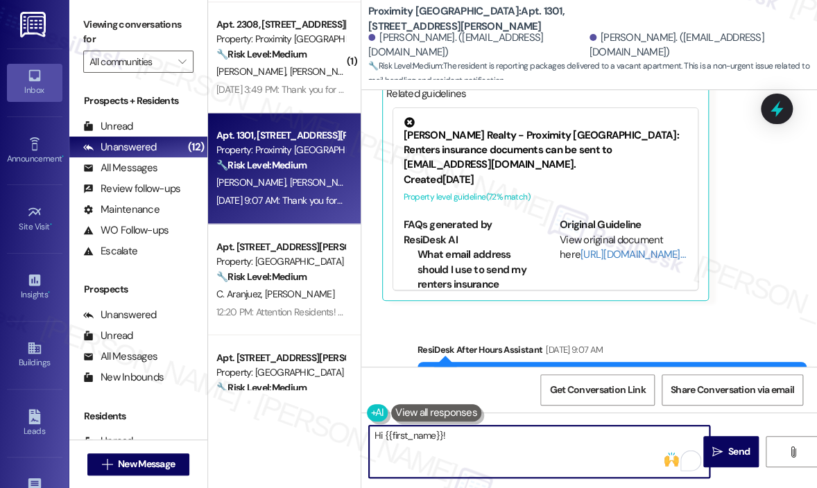
paste textarea "Thanks for letting us know — can you tell me how many packages are there and if…"
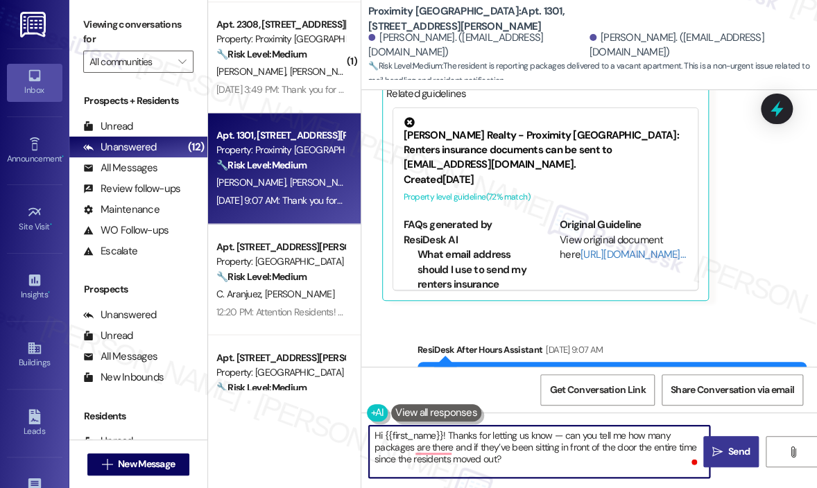
type textarea "Hi {{first_name}}! Thanks for letting us know — can you tell me how many packag…"
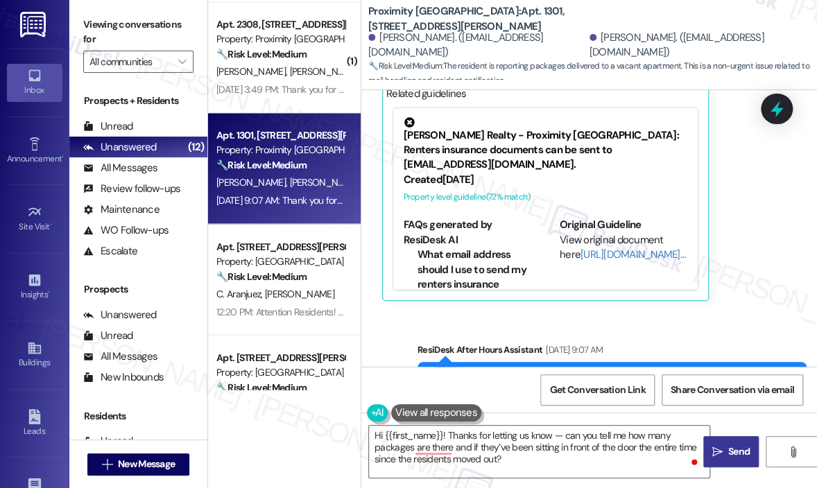
click at [718, 452] on icon "" at bounding box center [717, 452] width 10 height 11
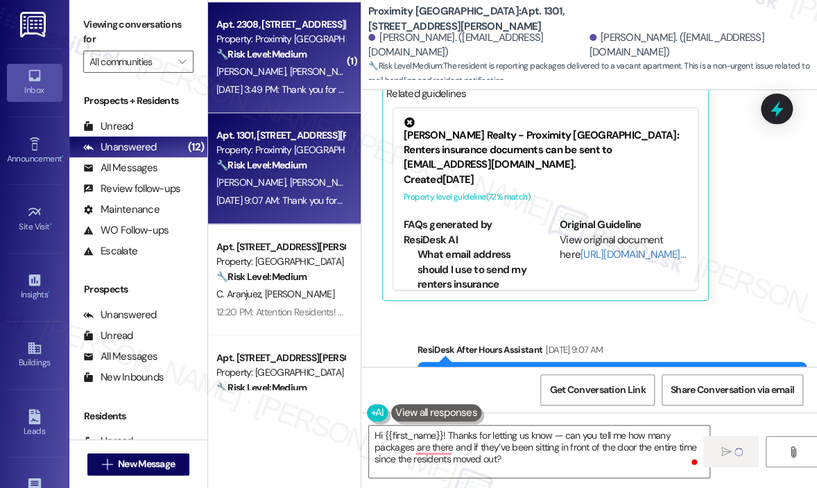
click at [275, 41] on div "Property: Proximity [GEOGRAPHIC_DATA]" at bounding box center [280, 39] width 128 height 15
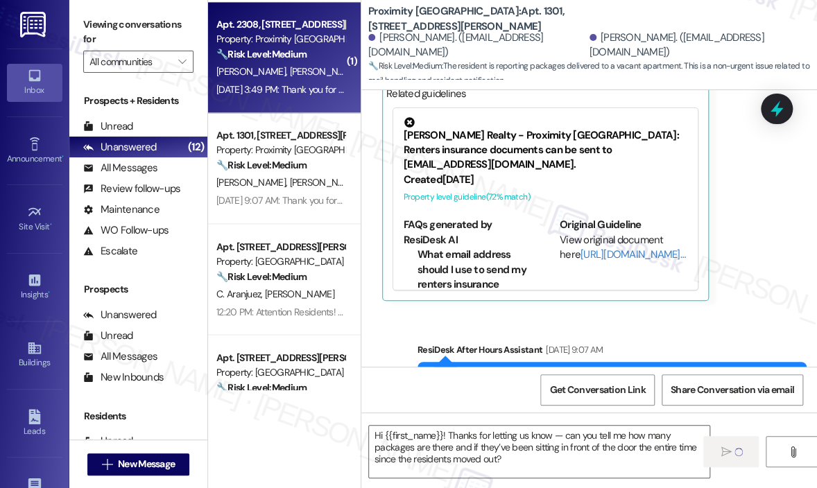
type textarea "Fetching suggested responses. Please feel free to read through the conversation…"
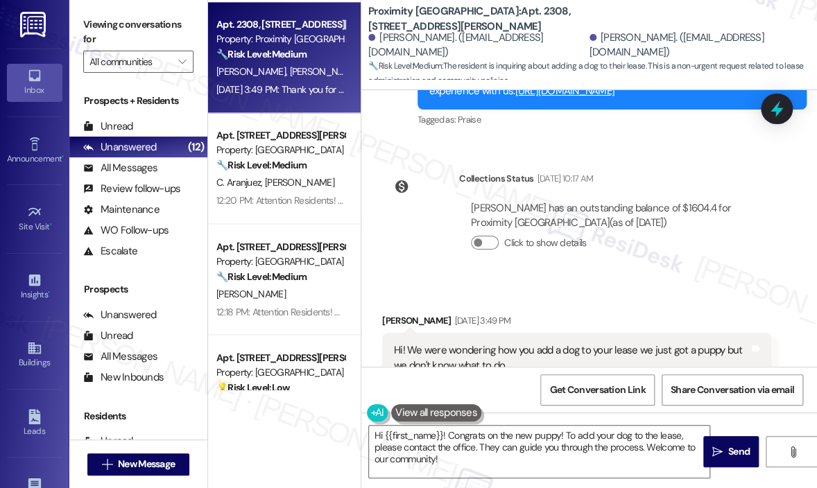
scroll to position [915, 0]
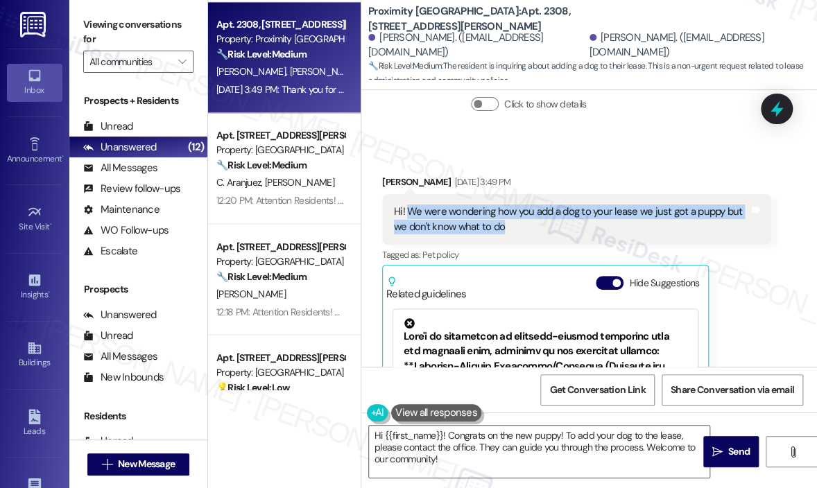
drag, startPoint x: 535, startPoint y: 207, endPoint x: 410, endPoint y: 197, distance: 125.3
click at [410, 205] on div "Hi! We were wondering how you add a dog to your lease we just got a puppy but w…" at bounding box center [571, 220] width 355 height 30
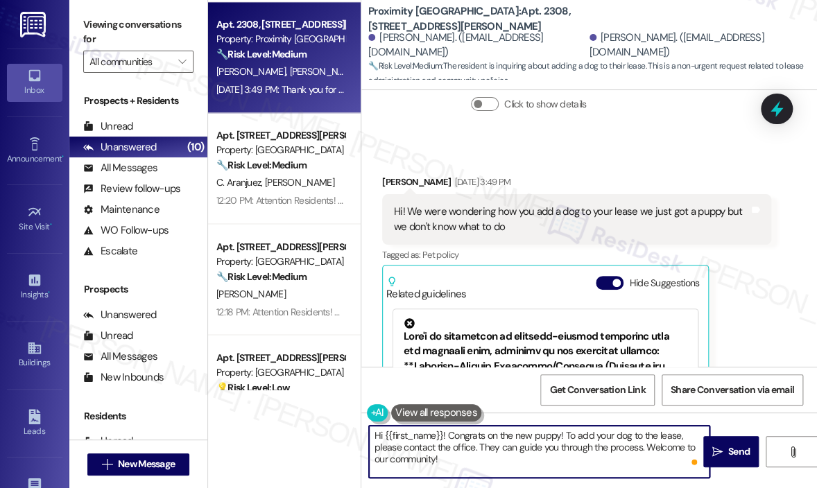
drag, startPoint x: 467, startPoint y: 463, endPoint x: 569, endPoint y: 440, distance: 105.2
click at [569, 440] on textarea "Hi {{first_name}}! Congrats on the new puppy! To add your dog to the lease, ple…" at bounding box center [539, 452] width 340 height 52
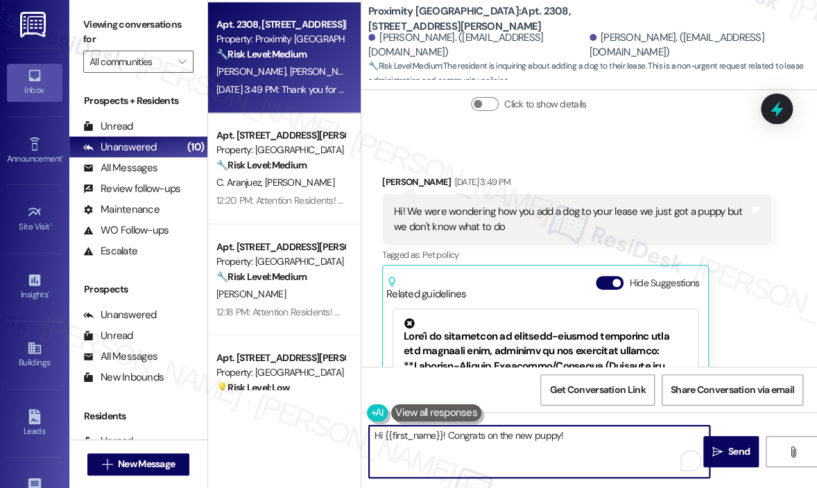
paste textarea "Thanks for reaching out — can you tell me when you got your puppy so I can conf…"
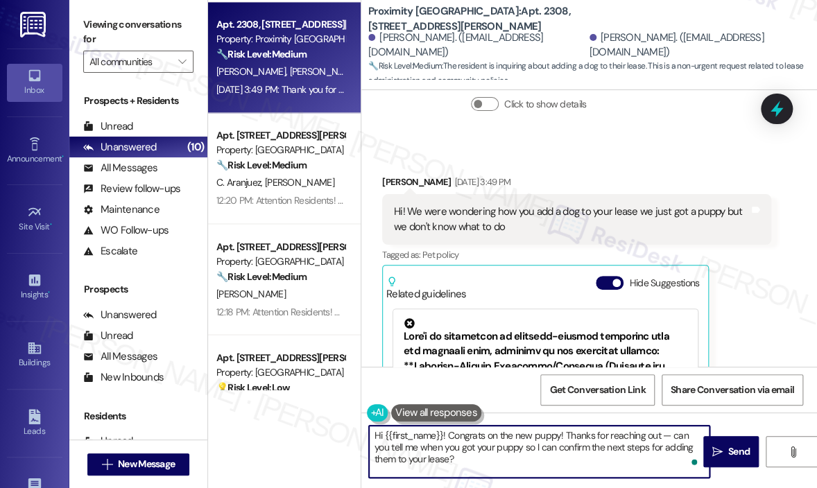
click at [675, 434] on textarea "Hi {{first_name}}! Congrats on the new puppy! Thanks for reaching out — can you…" at bounding box center [539, 452] width 340 height 52
click at [674, 445] on textarea "Hi {{first_name}}! Congrats on the new puppy! Can you tell me when you got your…" at bounding box center [539, 452] width 340 height 52
type textarea "Hi {{first_name}}! Congrats on the new puppy! Can you tell me when you got your…"
click at [732, 445] on span "Send" at bounding box center [738, 452] width 21 height 15
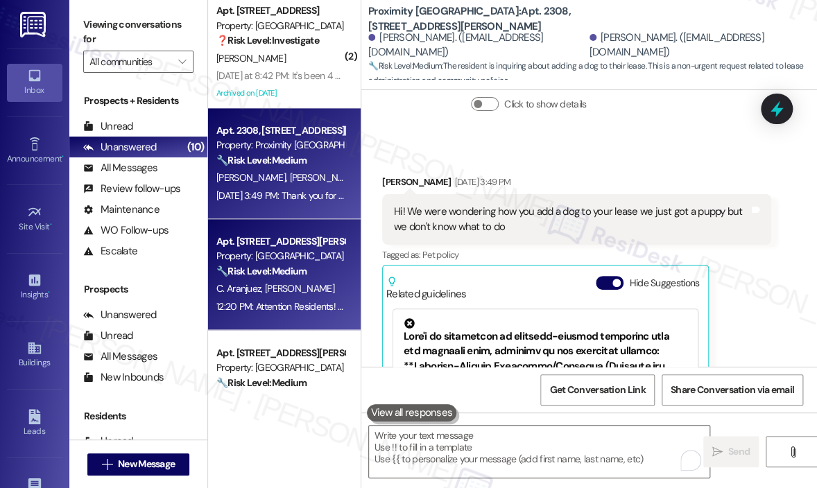
scroll to position [553, 0]
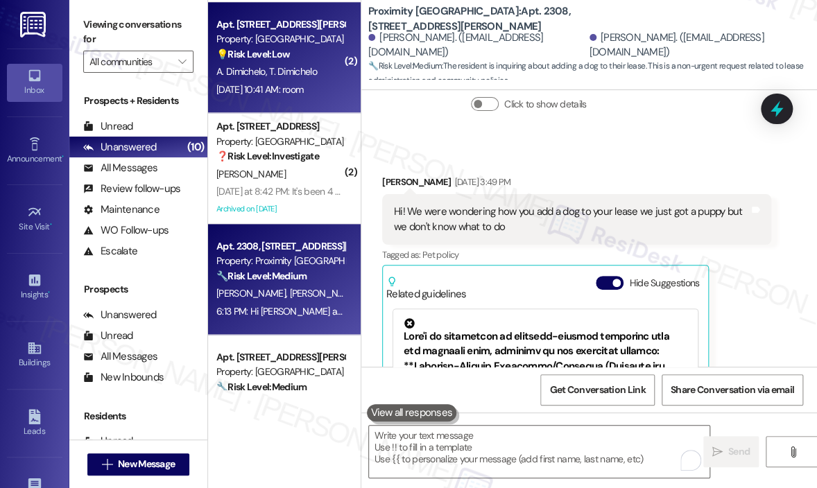
click at [288, 81] on div "[DATE] 10:41 AM: room [DATE] 10:41 AM: room" at bounding box center [280, 89] width 131 height 17
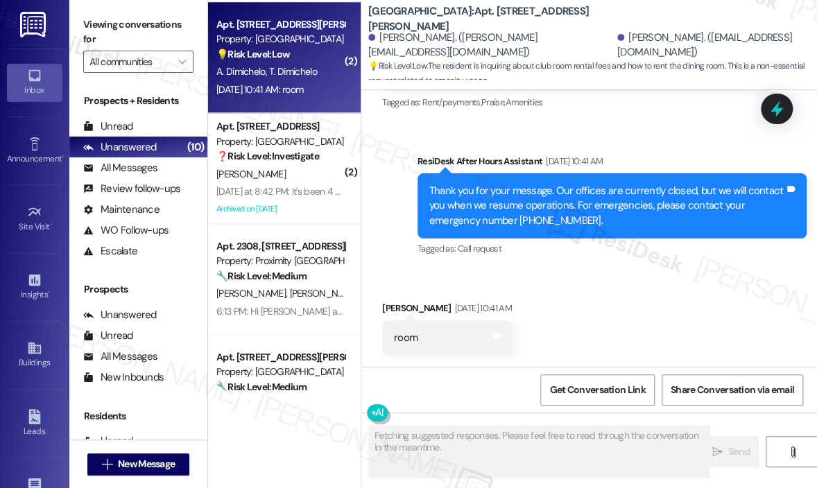
scroll to position [352, 0]
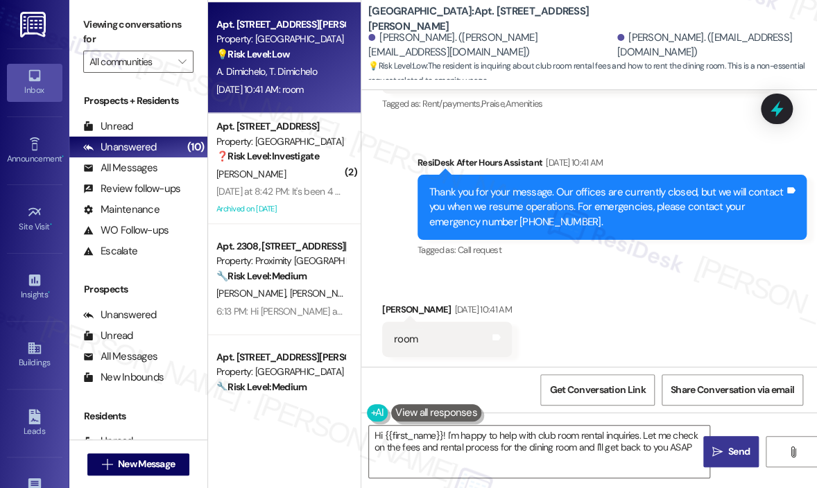
type textarea "Hi {{first_name}}! I'm happy to help with club room rental inquiries. Let me ch…"
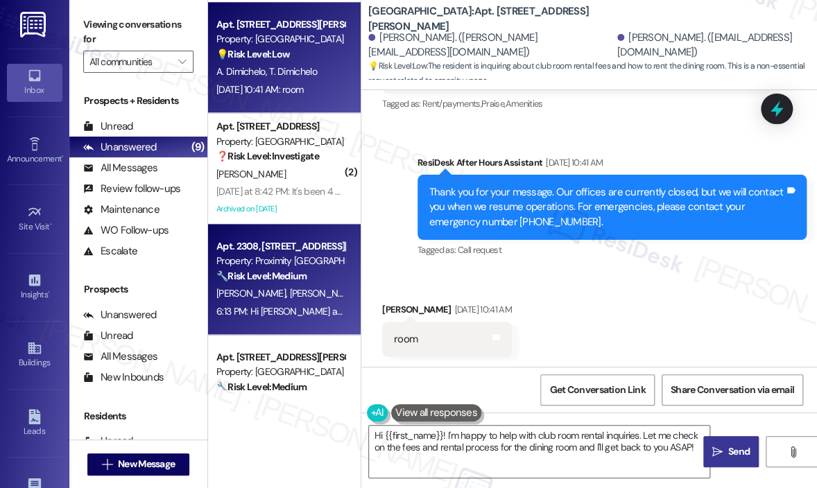
click at [329, 296] on div "[PERSON_NAME] [PERSON_NAME]" at bounding box center [280, 293] width 131 height 17
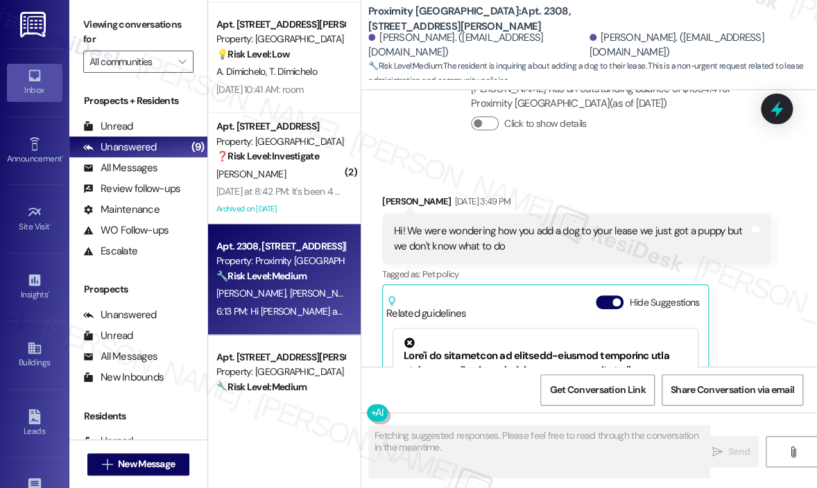
scroll to position [1046, 0]
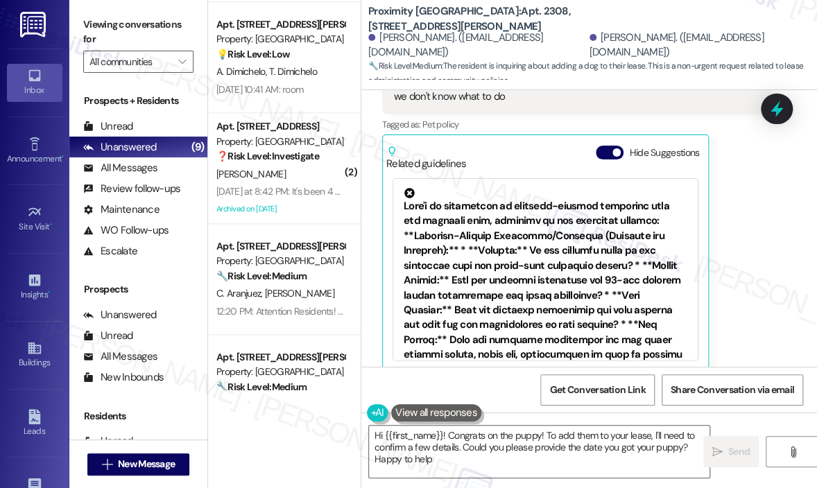
type textarea "Hi {{first_name}}! Congrats on the puppy! To add them to your lease, I'll need …"
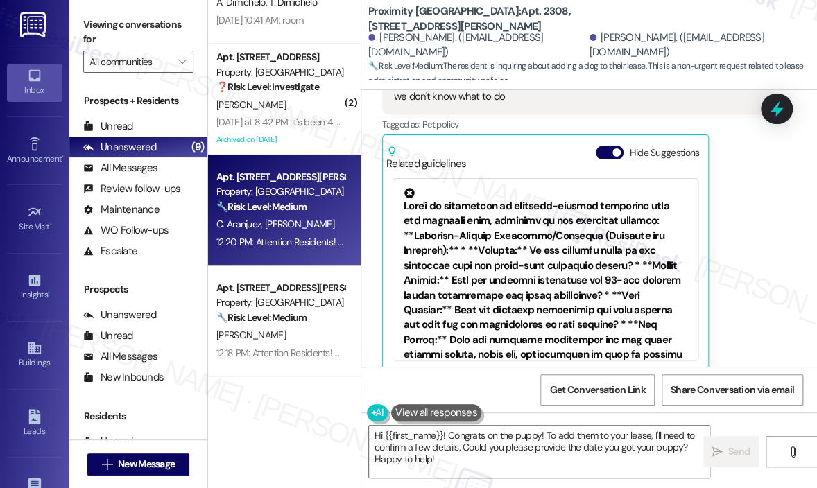
scroll to position [691, 0]
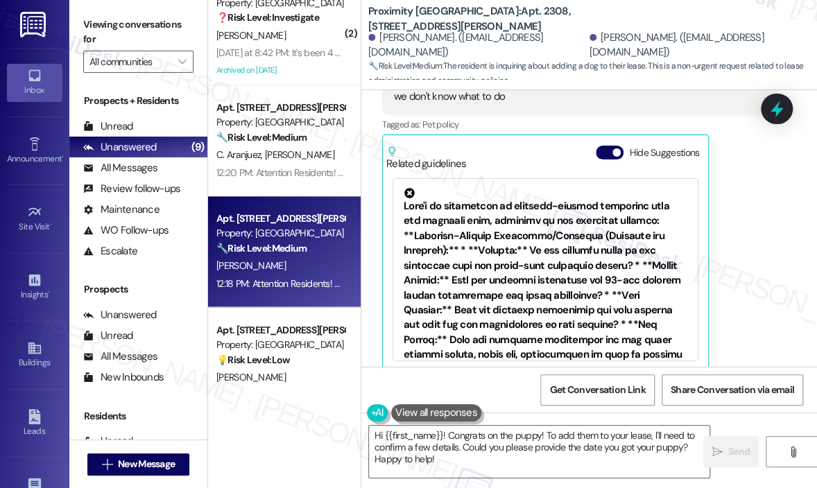
click at [273, 270] on div "[PERSON_NAME]" at bounding box center [280, 265] width 131 height 17
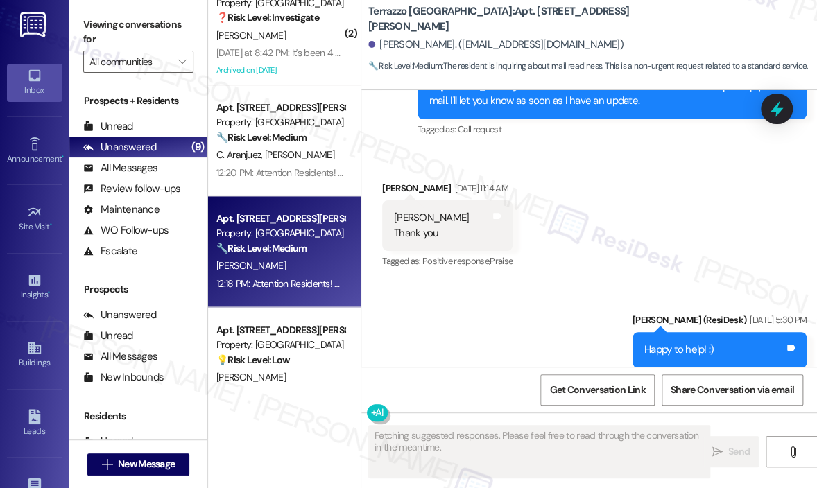
scroll to position [3759, 0]
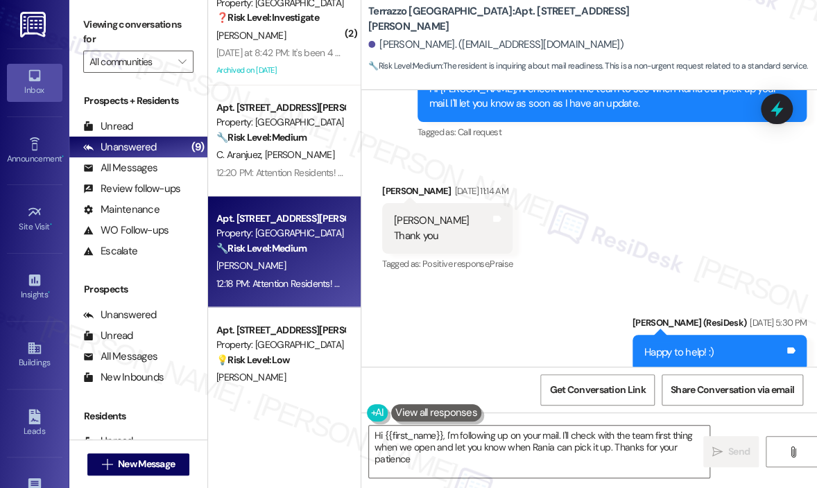
type textarea "Hi {{first_name}}, I'm following up on your mail. I'll check with the team firs…"
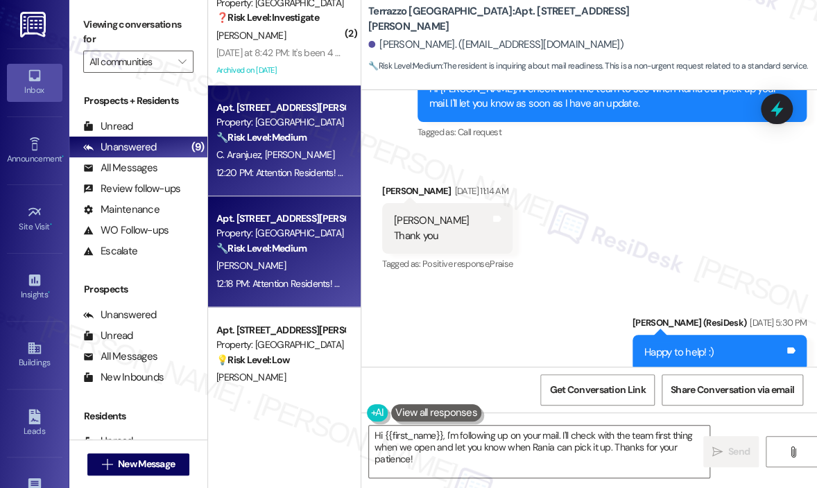
scroll to position [719, 0]
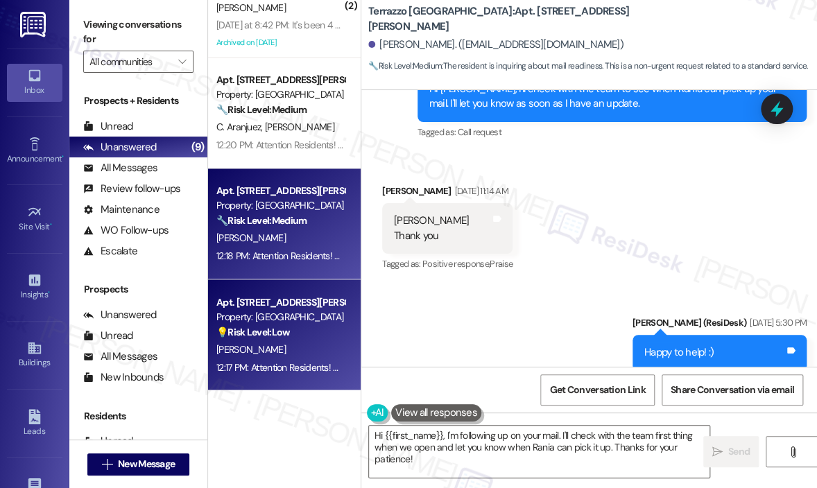
click at [300, 328] on div "💡 Risk Level: Low The resident is inquiring about guest parking policies. This …" at bounding box center [280, 332] width 128 height 15
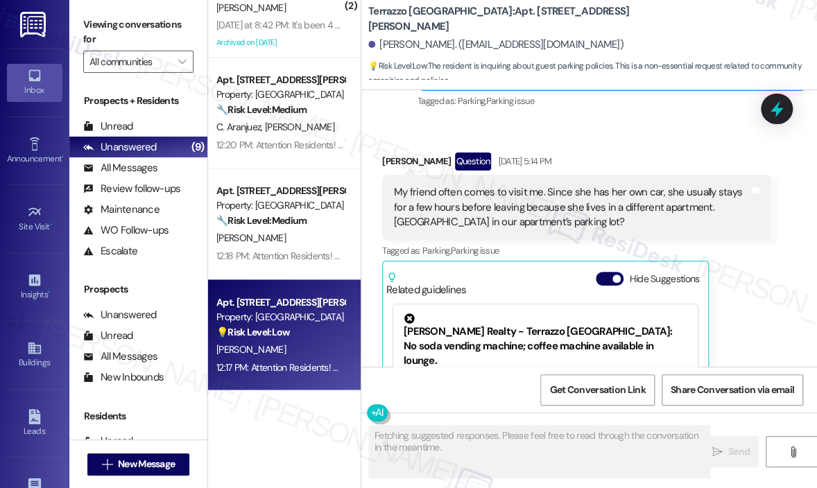
scroll to position [2473, 0]
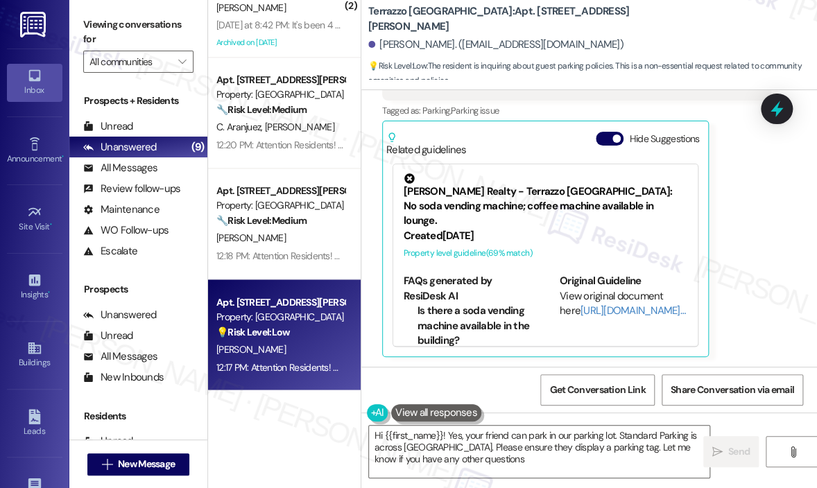
type textarea "Hi {{first_name}}! Yes, your friend can park in our parking lot. Standard Parki…"
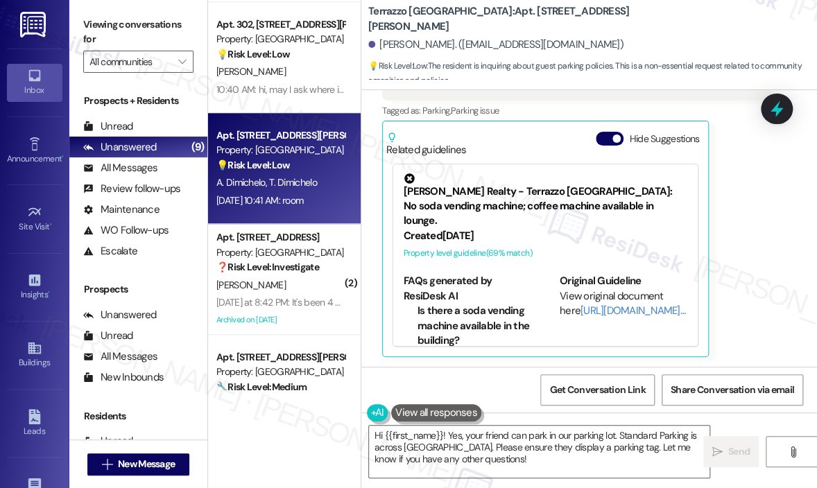
click at [272, 181] on span "T. Dimichelo" at bounding box center [293, 182] width 48 height 12
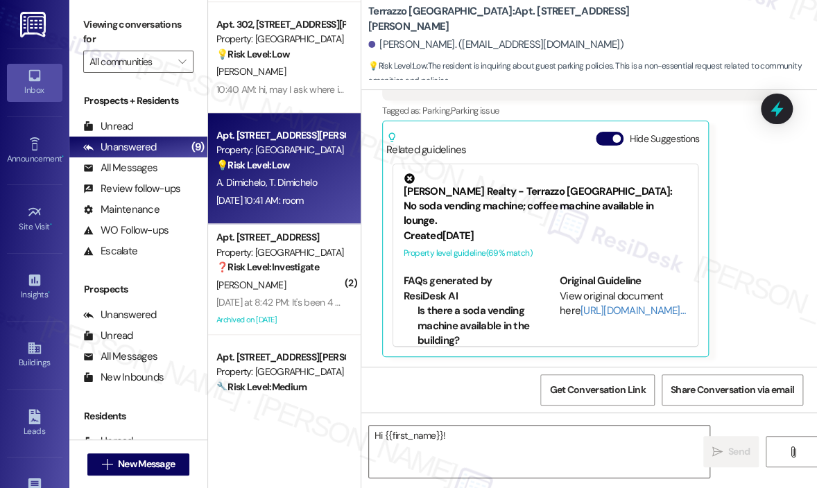
scroll to position [353, 0]
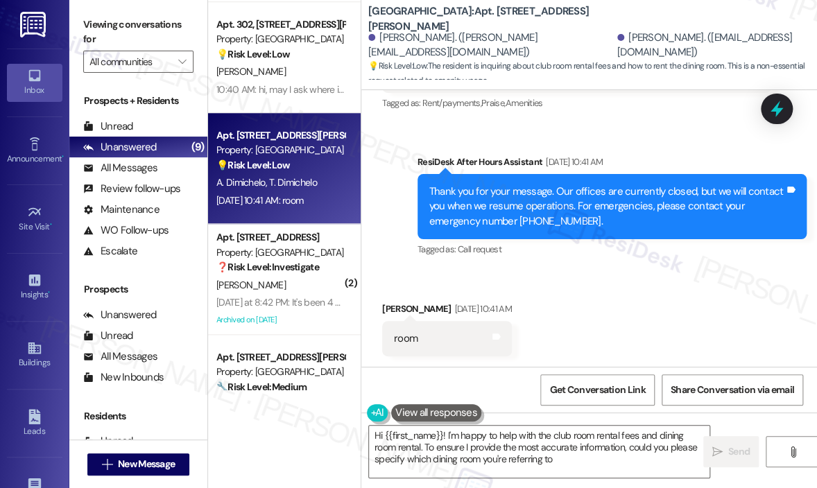
type textarea "Hi {{first_name}}! I'm happy to help with the club room rental fees and dining …"
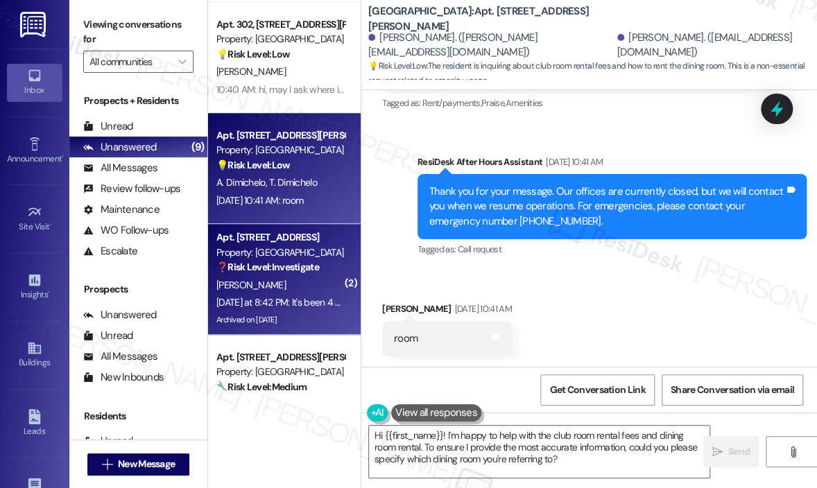
click at [294, 258] on div "Property: [GEOGRAPHIC_DATA]" at bounding box center [280, 252] width 128 height 15
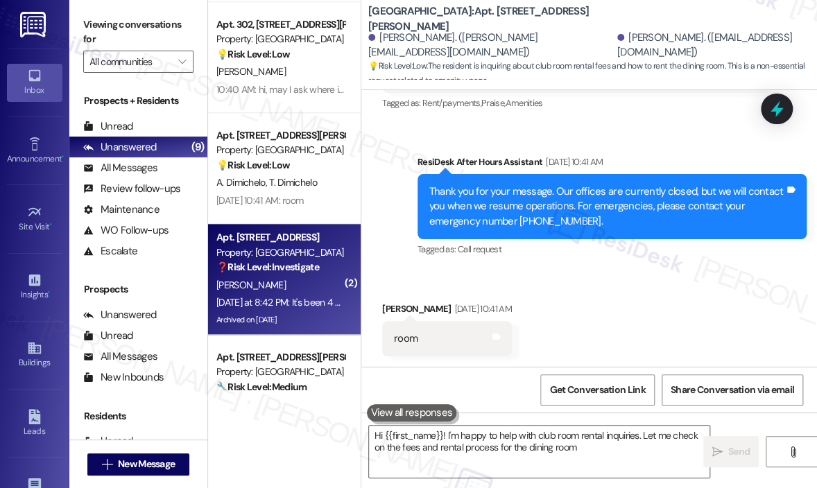
type textarea "Hi {{first_name}}! I'm happy to help with club room rental inquiries. Let me ch…"
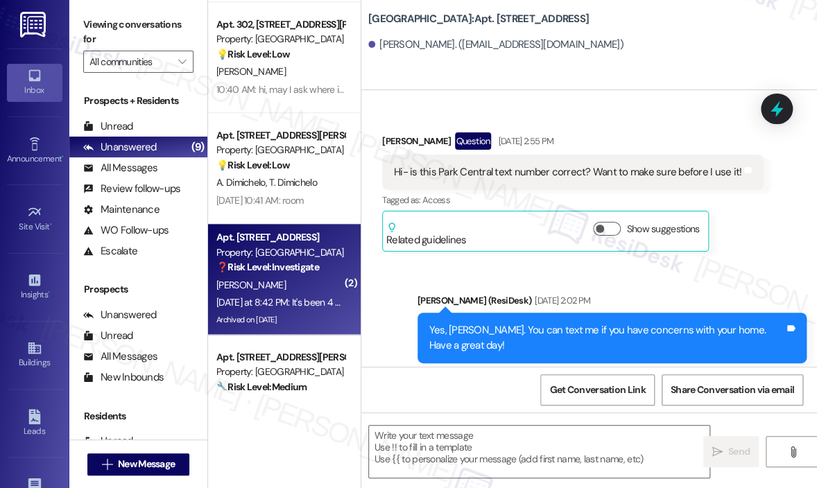
scroll to position [15969, 0]
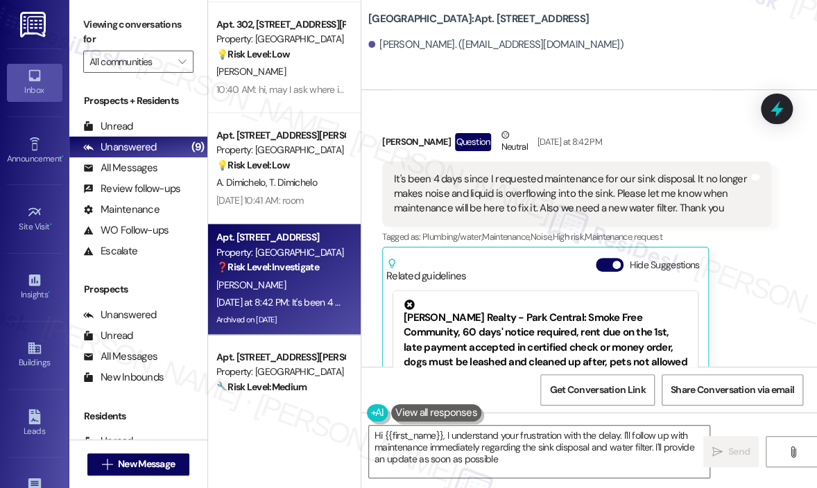
type textarea "Hi {{first_name}}, I understand your frustration with the delay. I'll follow up…"
